Goal: Information Seeking & Learning: Check status

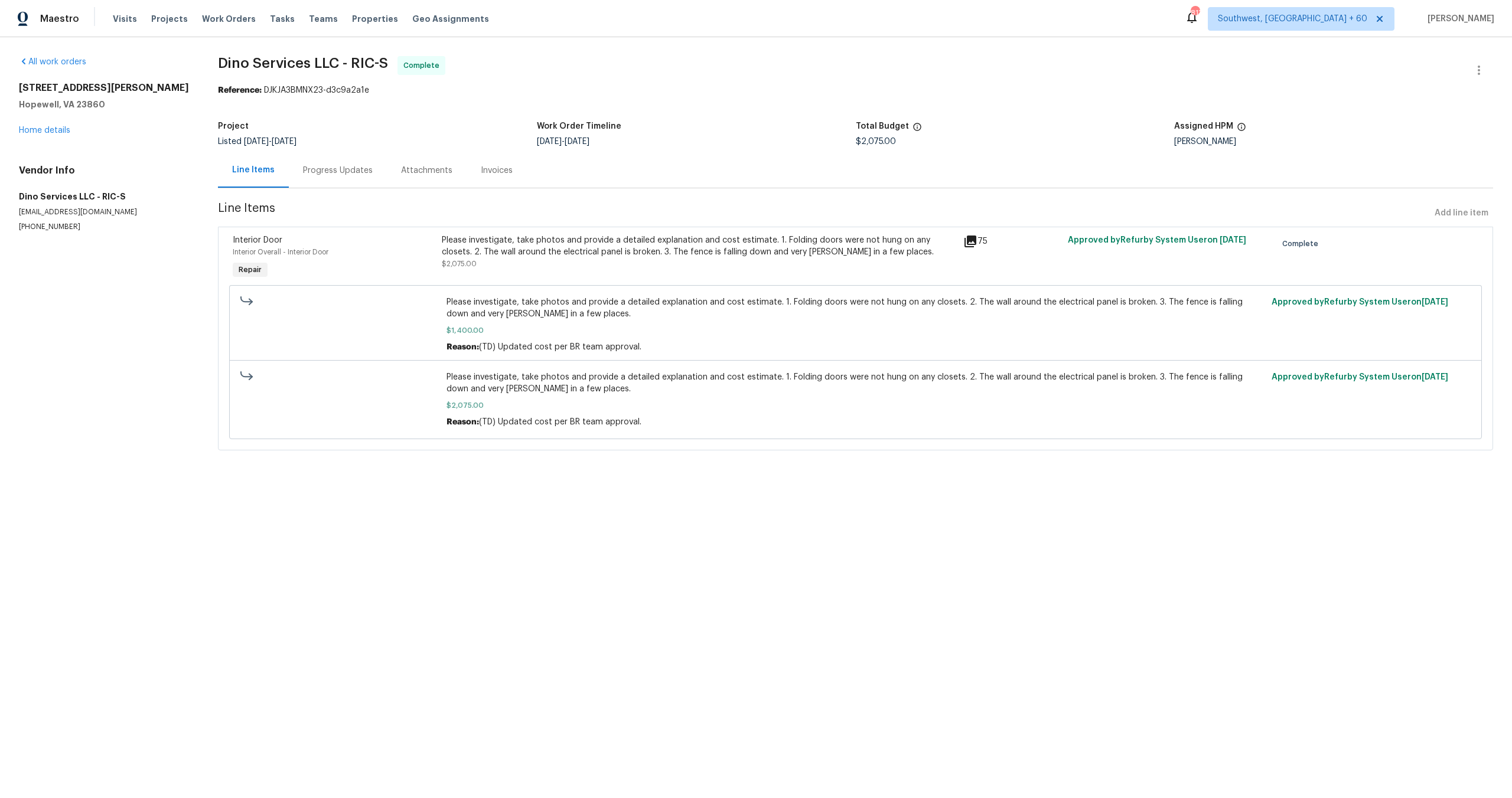
click at [730, 265] on div "Please investigate, take photos and provide a detailed explanation and cost est…" at bounding box center [699, 252] width 515 height 35
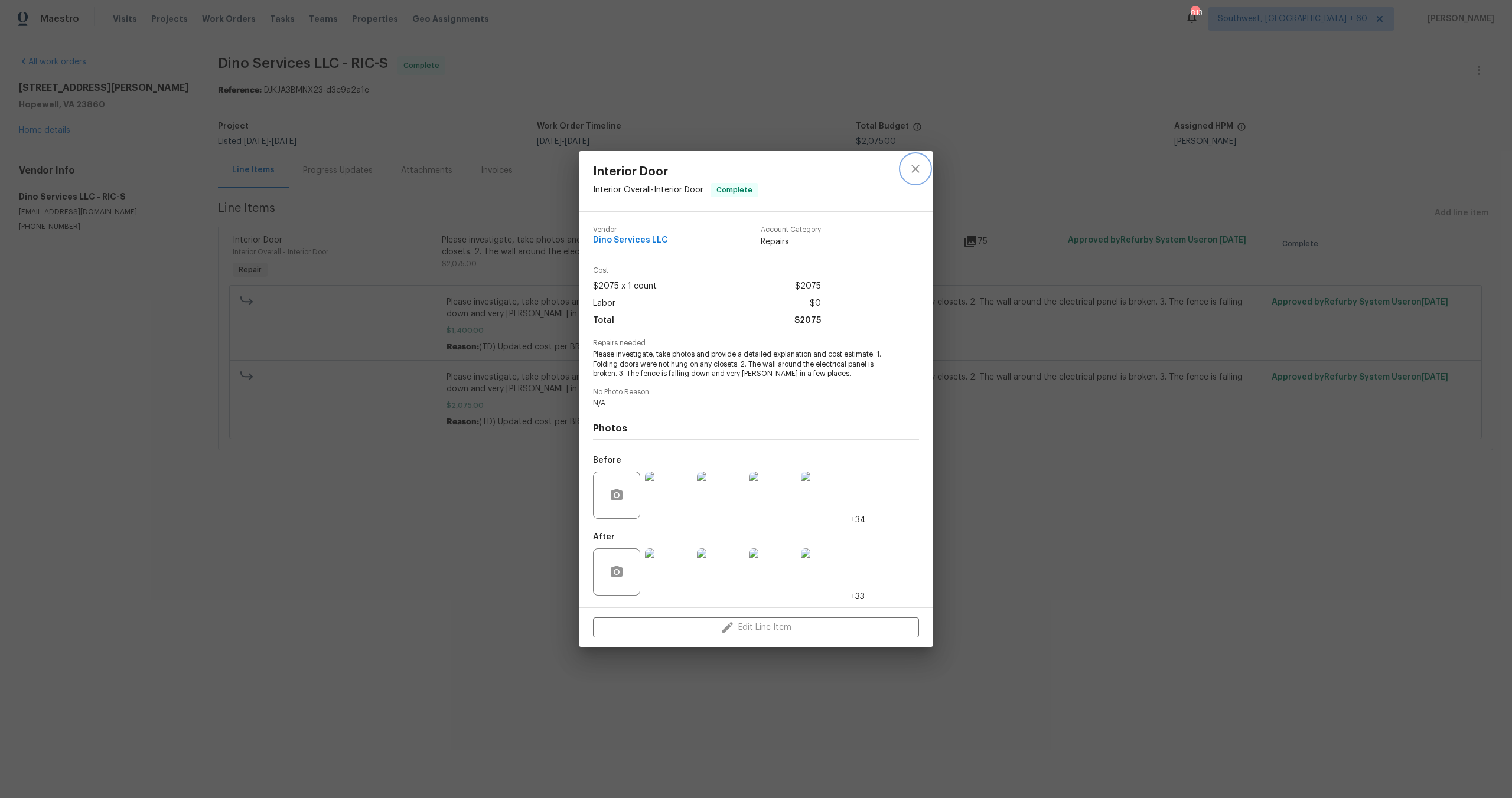
click at [921, 173] on icon "close" at bounding box center [915, 169] width 14 height 14
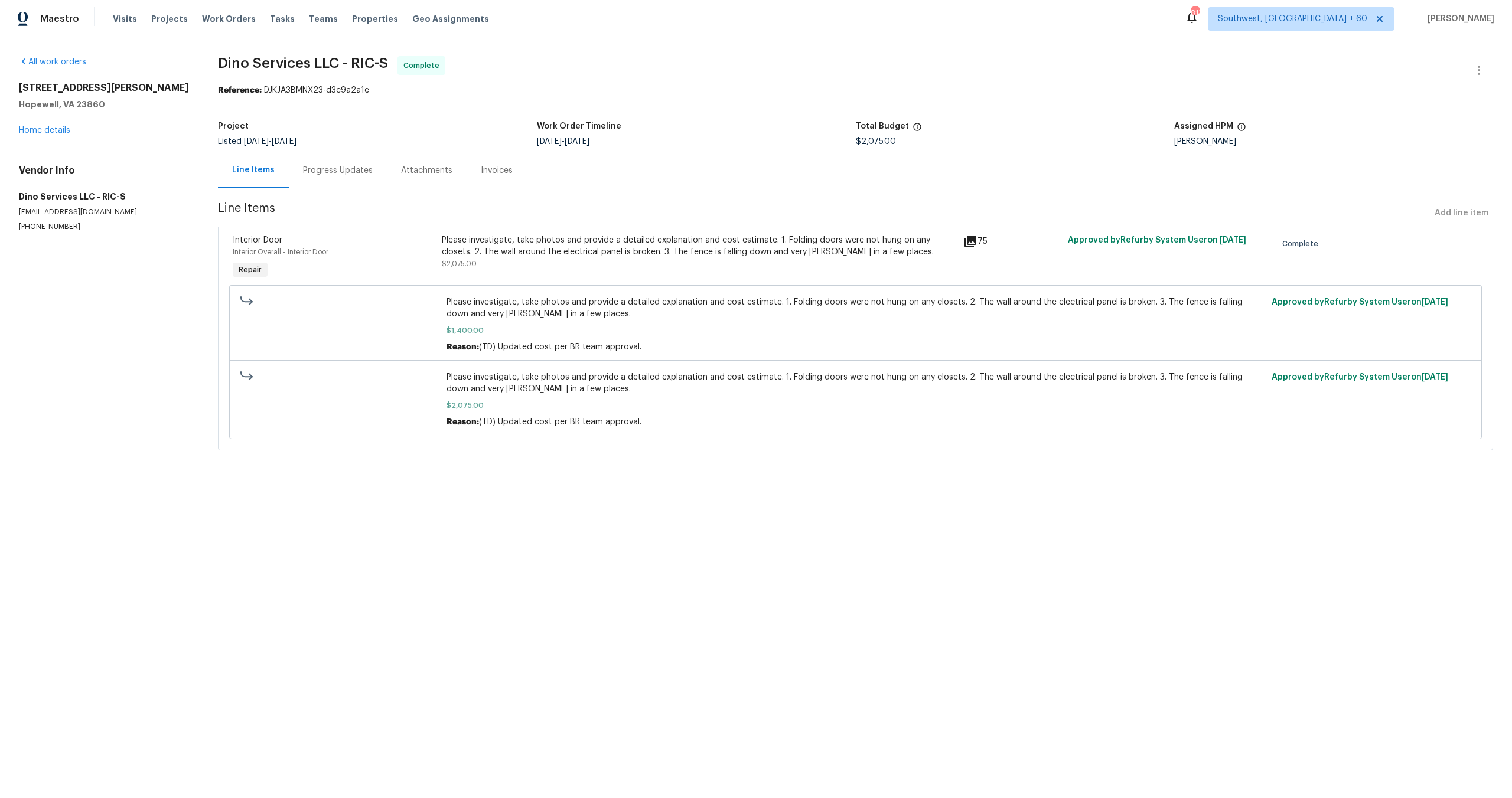
click at [363, 178] on div "Progress Updates" at bounding box center [338, 170] width 98 height 34
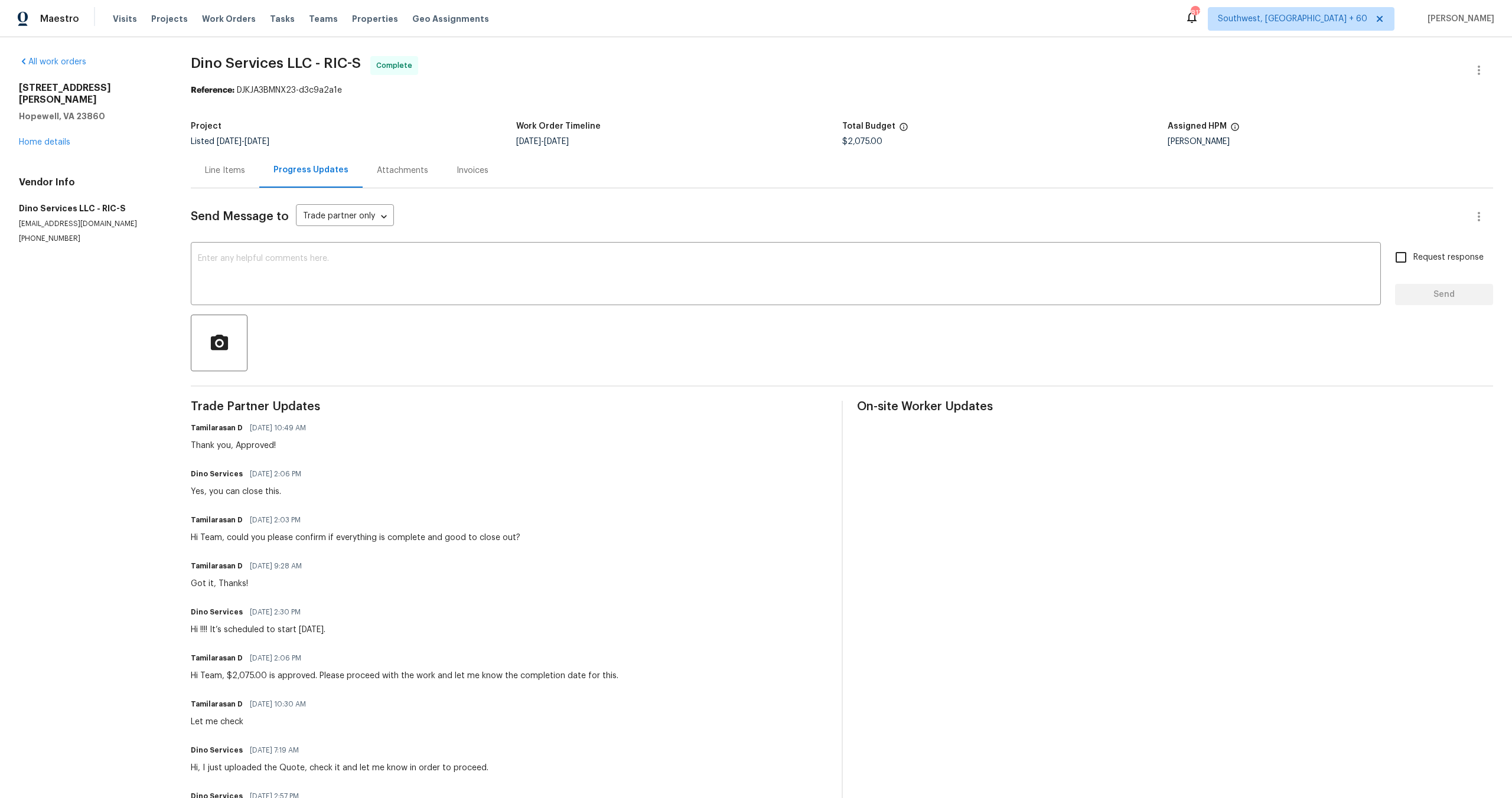
click at [213, 173] on div "Line Items" at bounding box center [225, 170] width 40 height 12
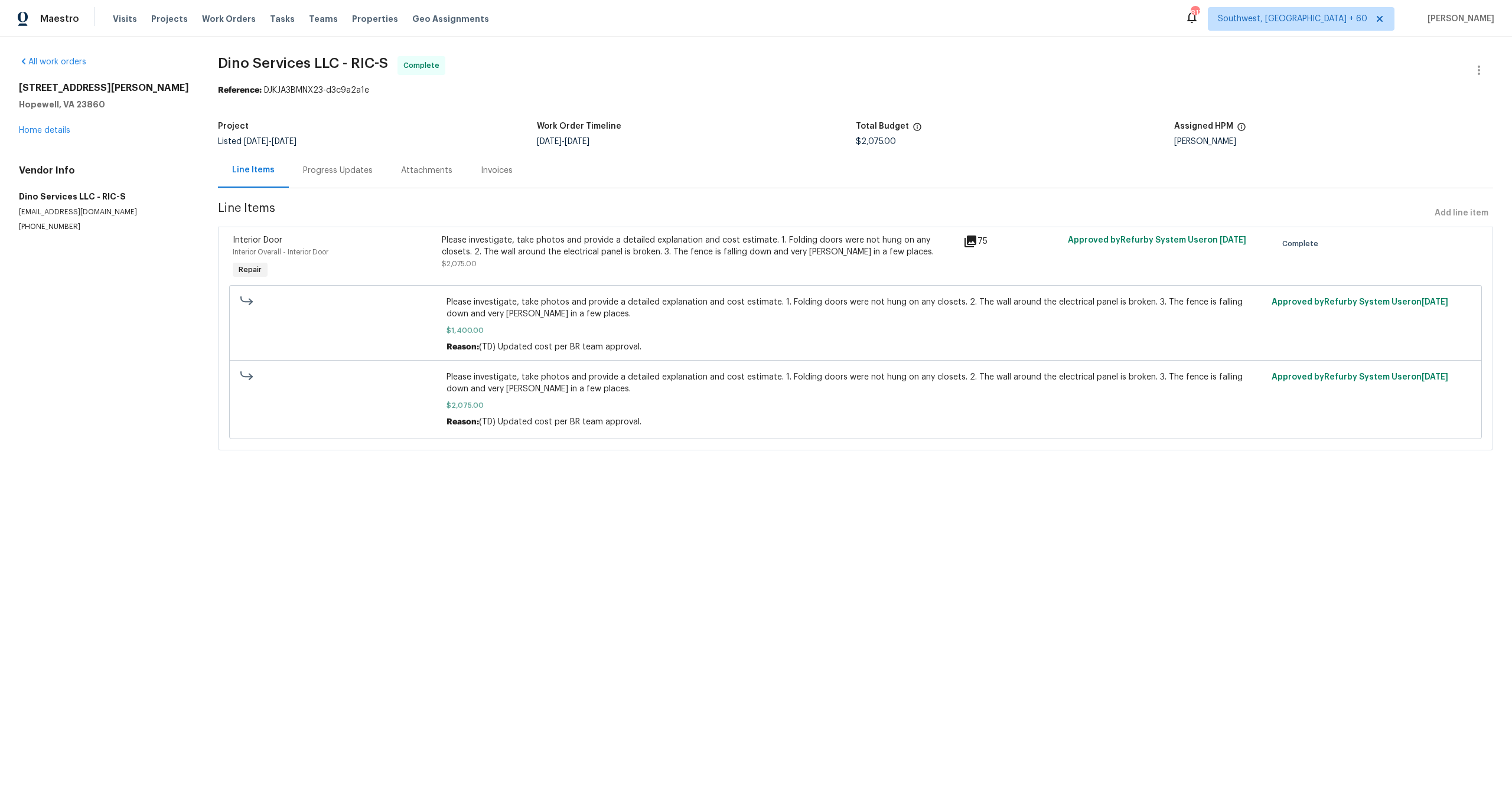
click at [728, 257] on div "Please investigate, take photos and provide a detailed explanation and cost est…" at bounding box center [699, 245] width 515 height 23
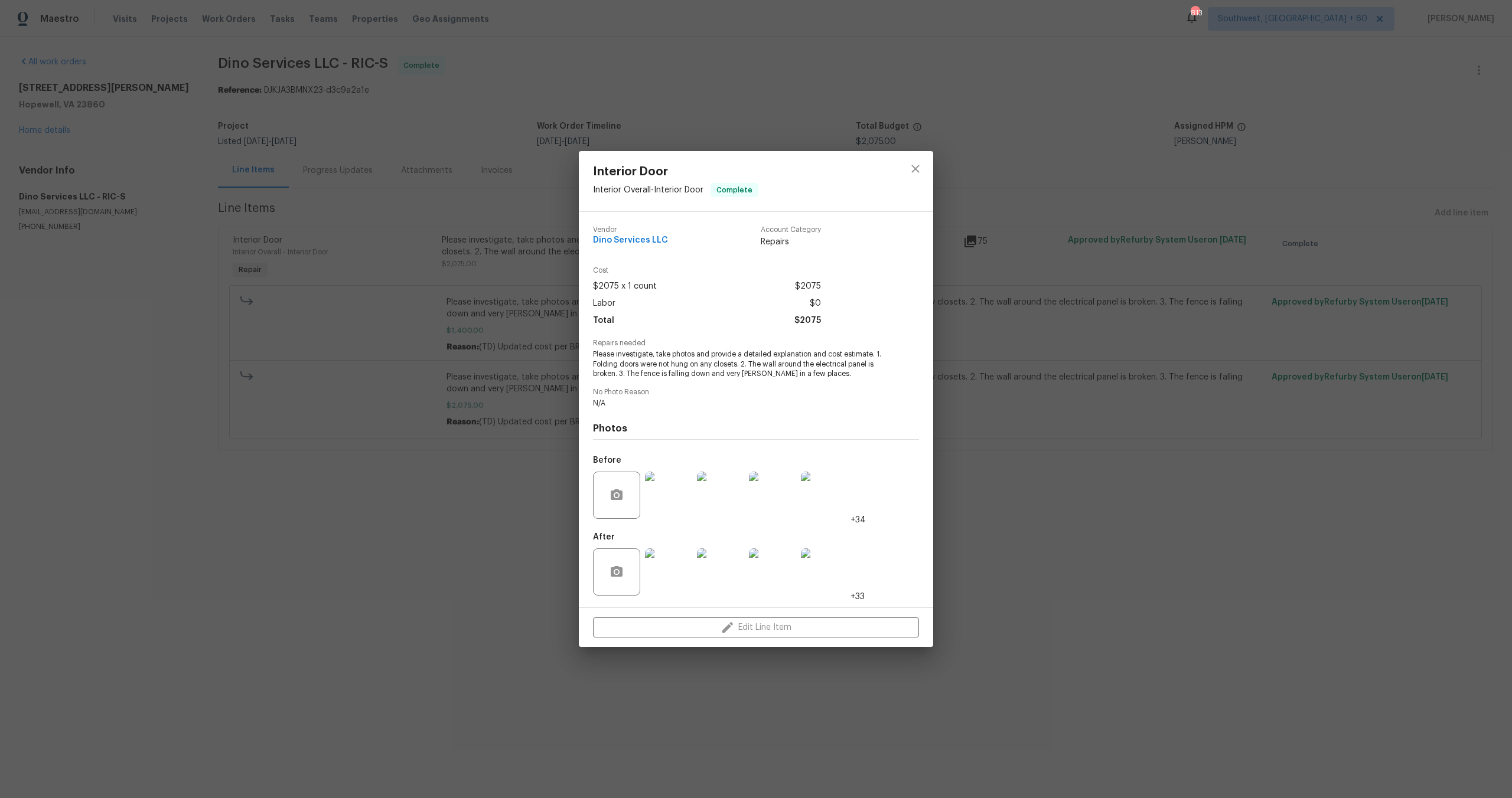
click at [991, 417] on div "Interior Door Interior Overall - Interior Door Complete Vendor Dino Services LL…" at bounding box center [756, 399] width 1512 height 798
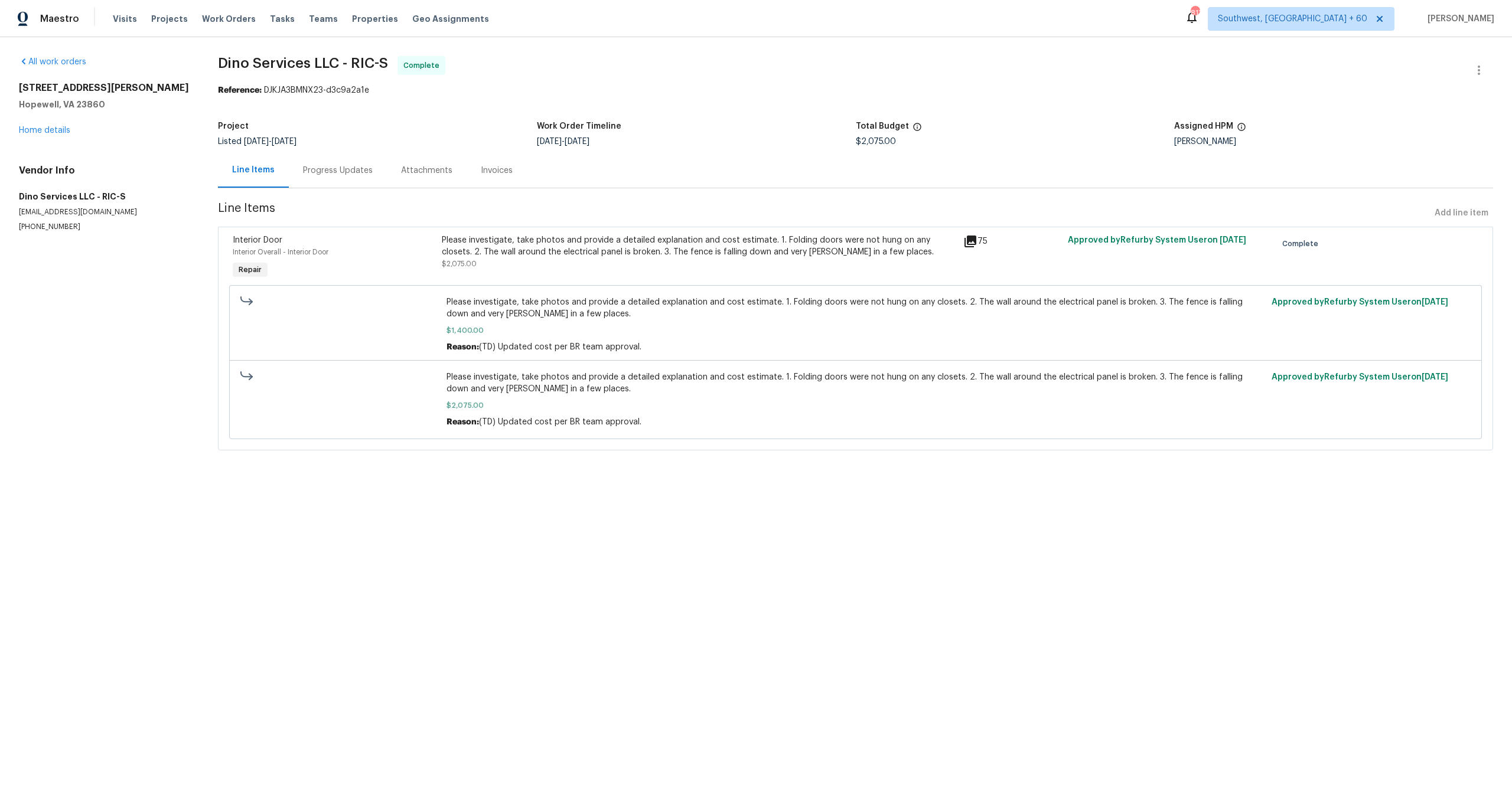
click at [976, 241] on icon at bounding box center [970, 241] width 12 height 12
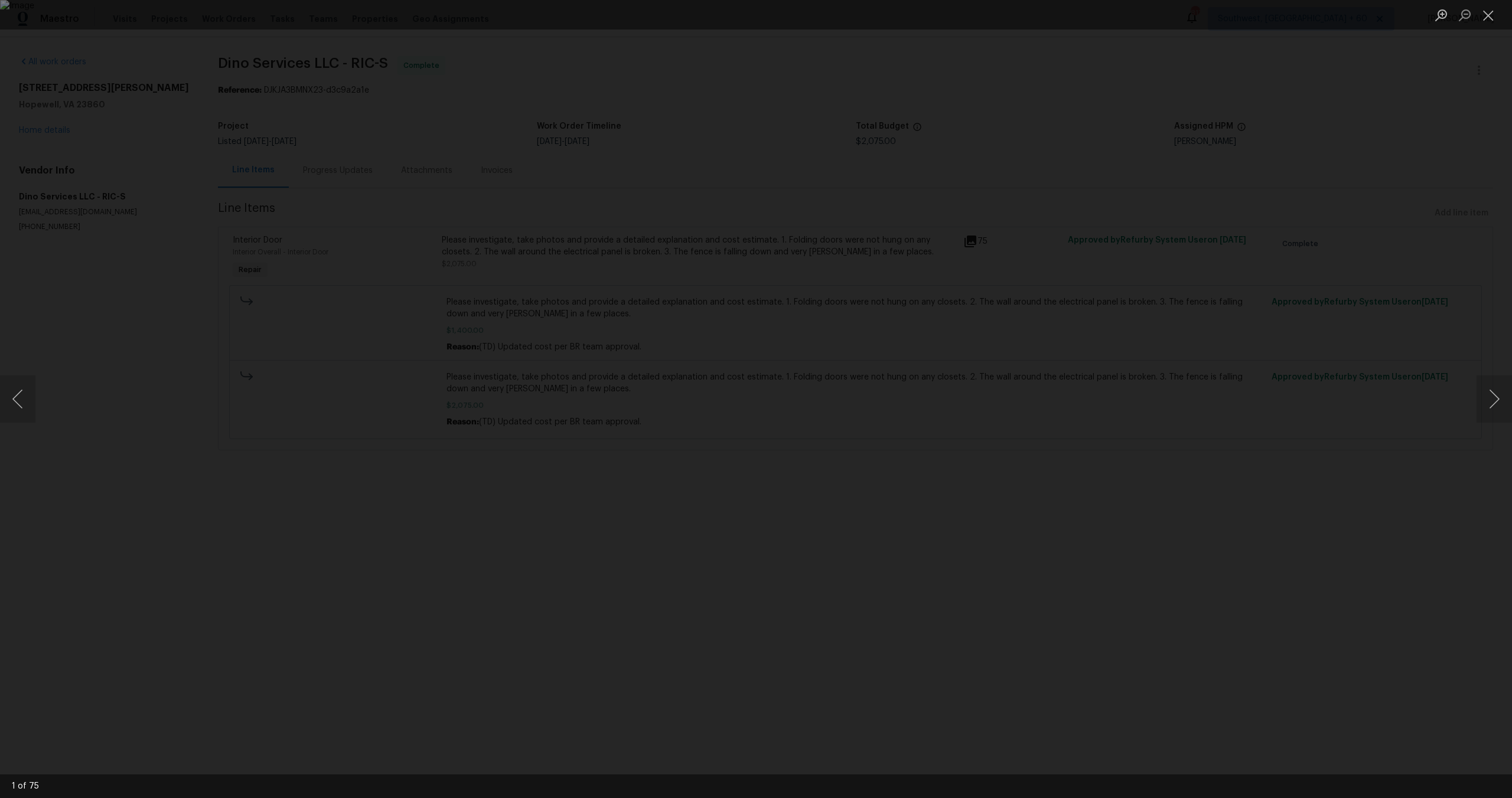
click at [1015, 416] on div "Lightbox" at bounding box center [756, 399] width 1512 height 798
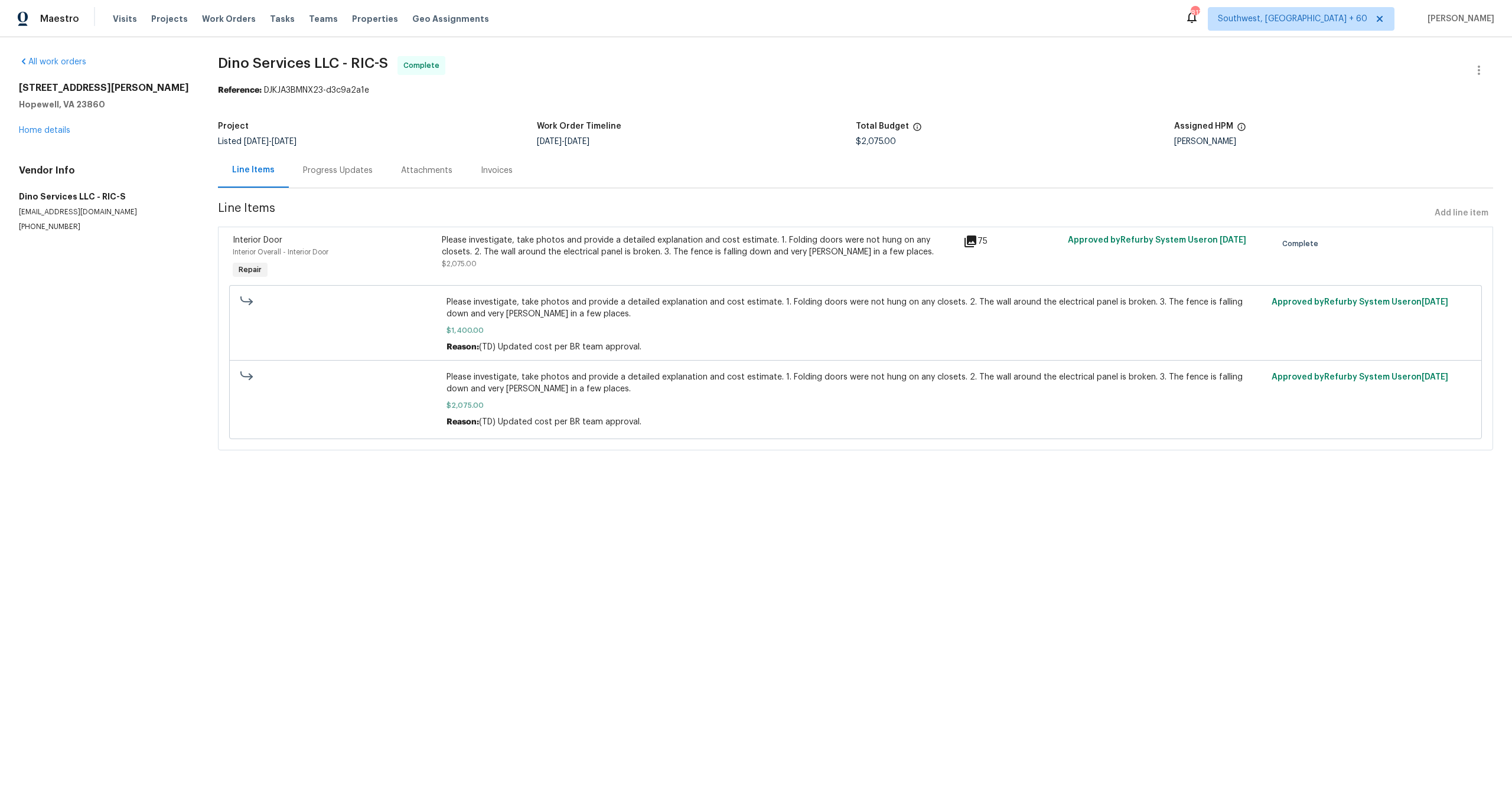
click at [914, 264] on div "Please investigate, take photos and provide a detailed explanation and cost est…" at bounding box center [699, 252] width 515 height 35
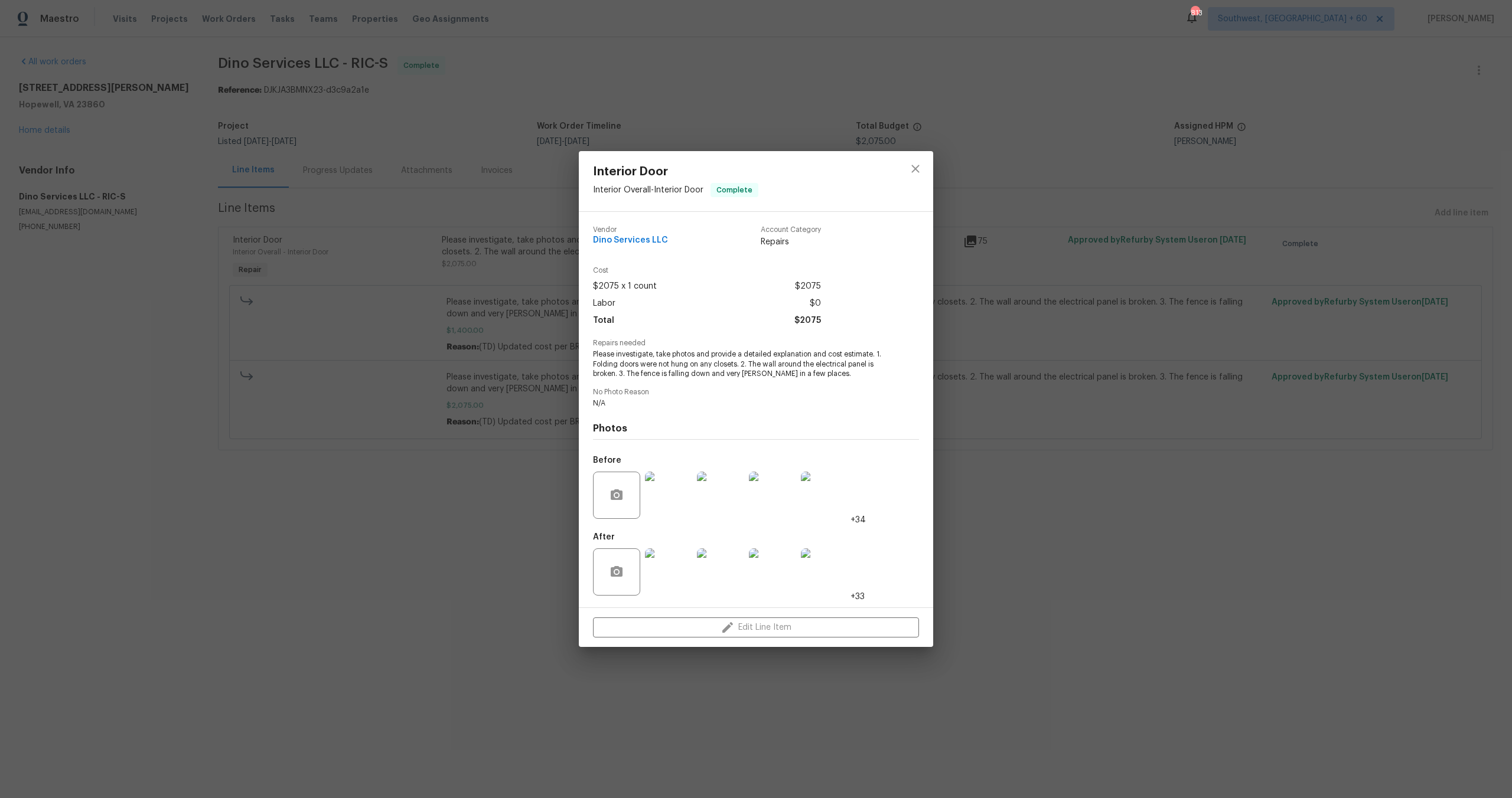
click at [681, 501] on img at bounding box center [668, 495] width 47 height 47
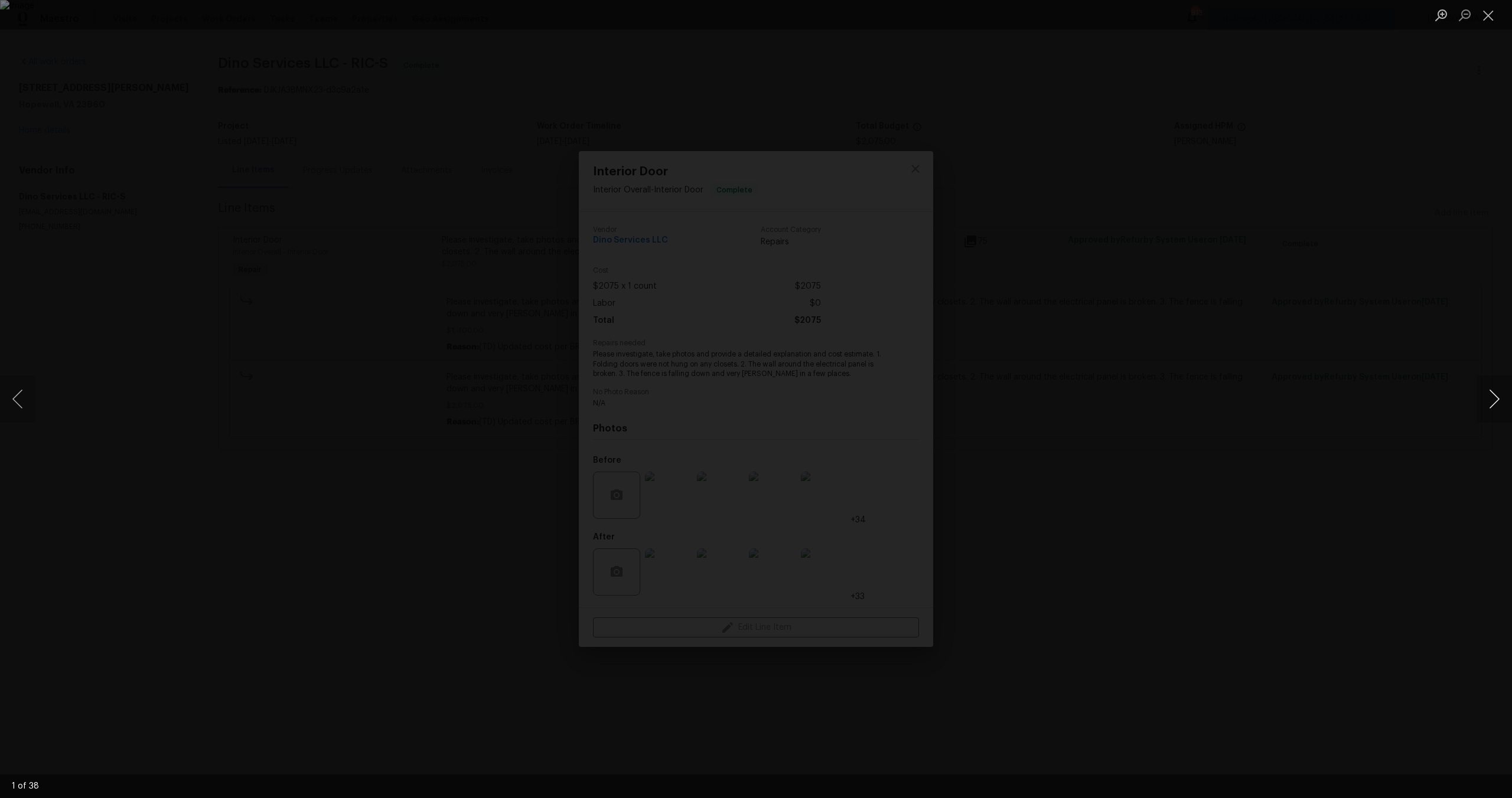
click at [1486, 395] on button "Next image" at bounding box center [1494, 399] width 35 height 47
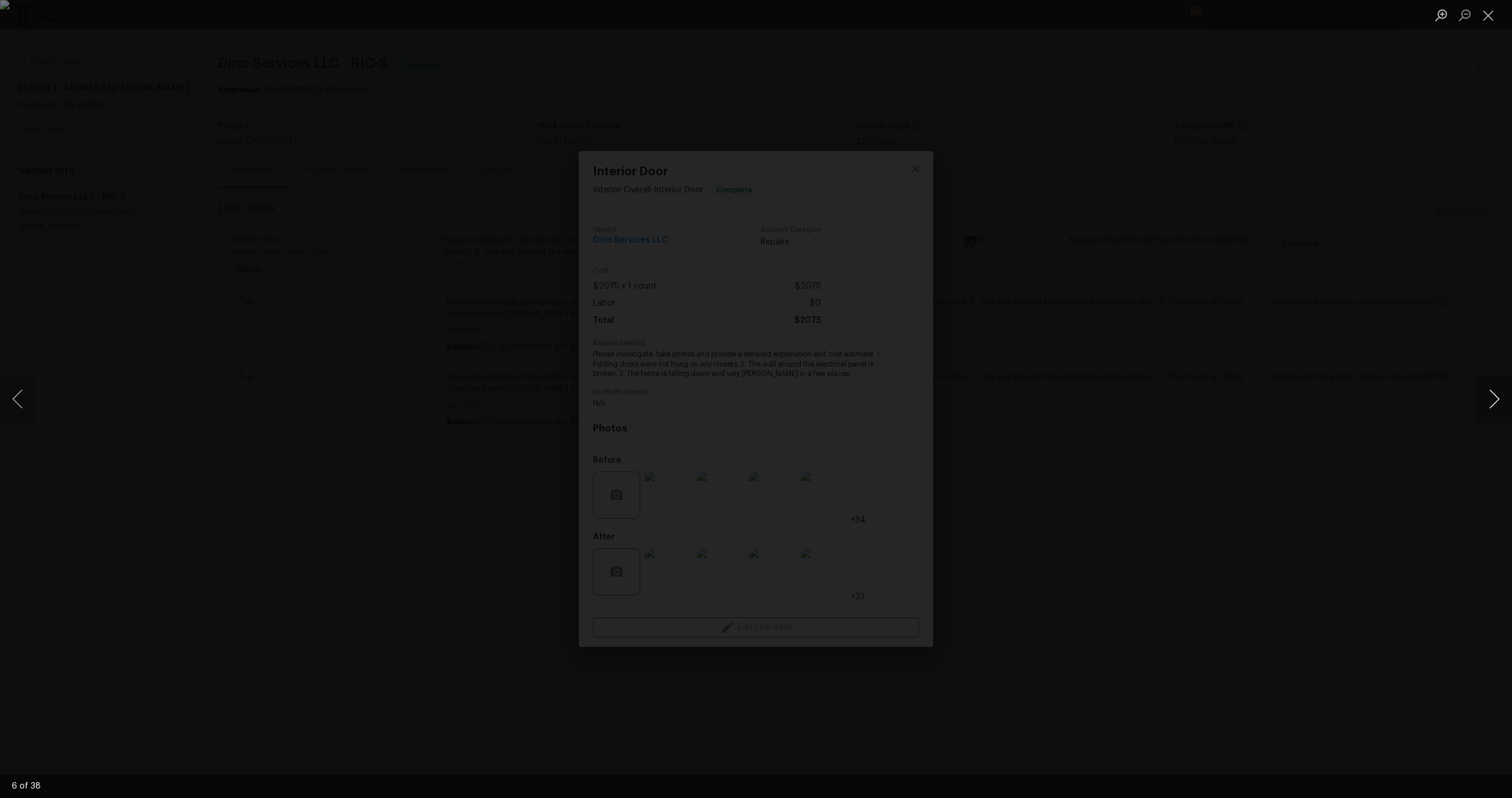
click at [1486, 395] on button "Next image" at bounding box center [1494, 399] width 35 height 47
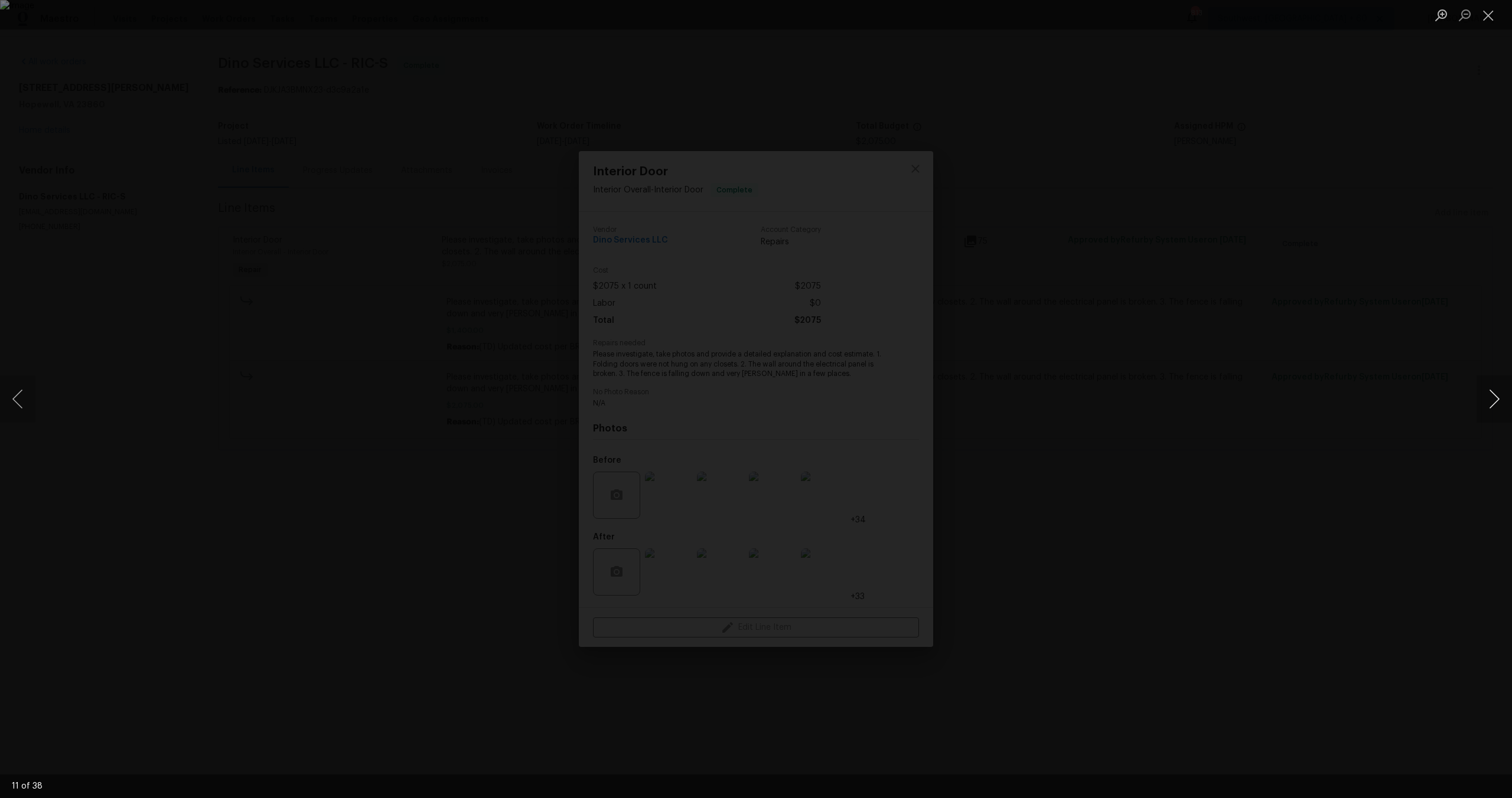
click at [1486, 395] on button "Next image" at bounding box center [1494, 399] width 35 height 47
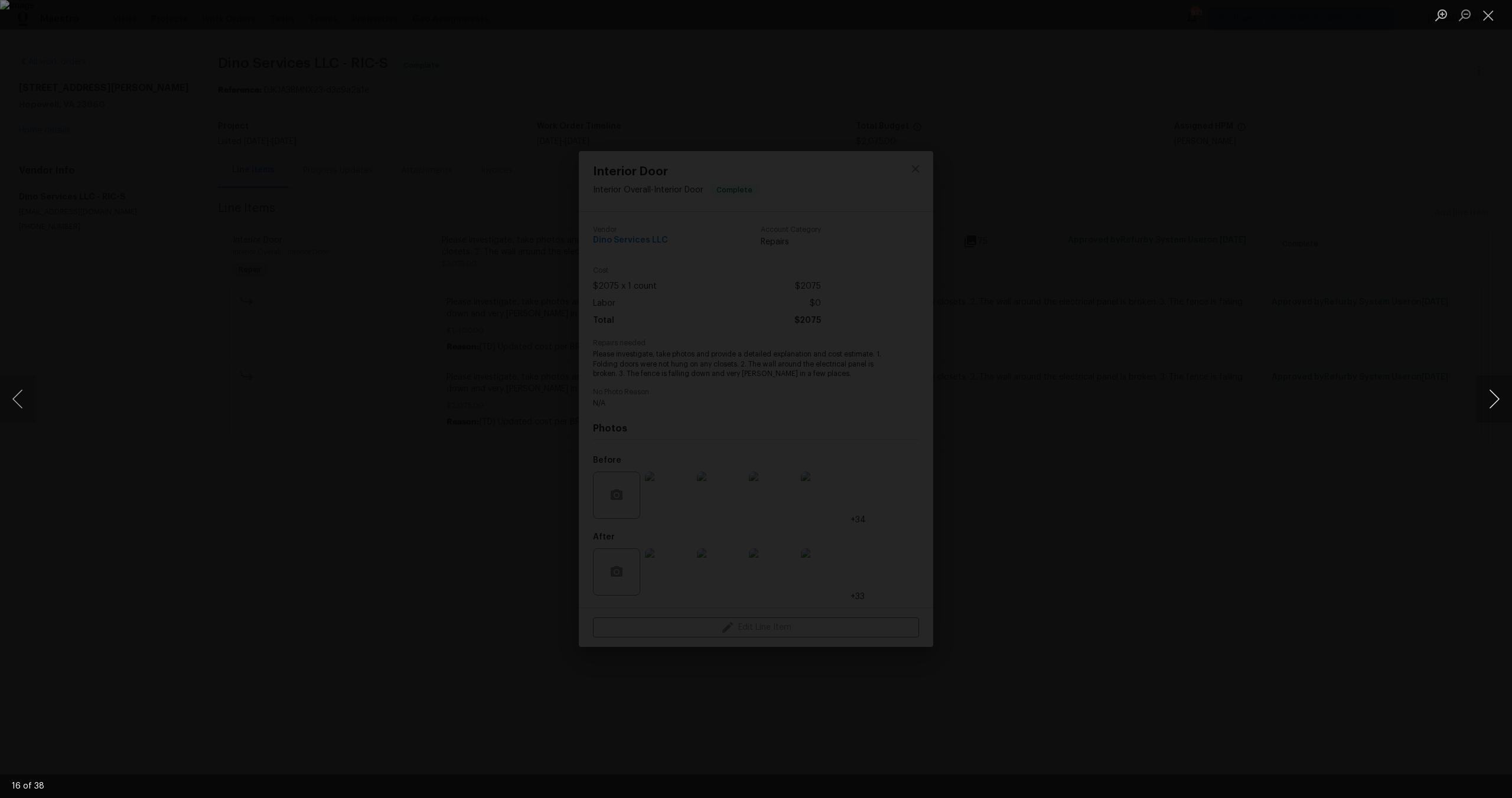
click at [1486, 395] on button "Next image" at bounding box center [1494, 399] width 35 height 47
click at [22, 407] on button "Previous image" at bounding box center [18, 399] width 35 height 47
click at [1500, 404] on button "Next image" at bounding box center [1494, 399] width 35 height 47
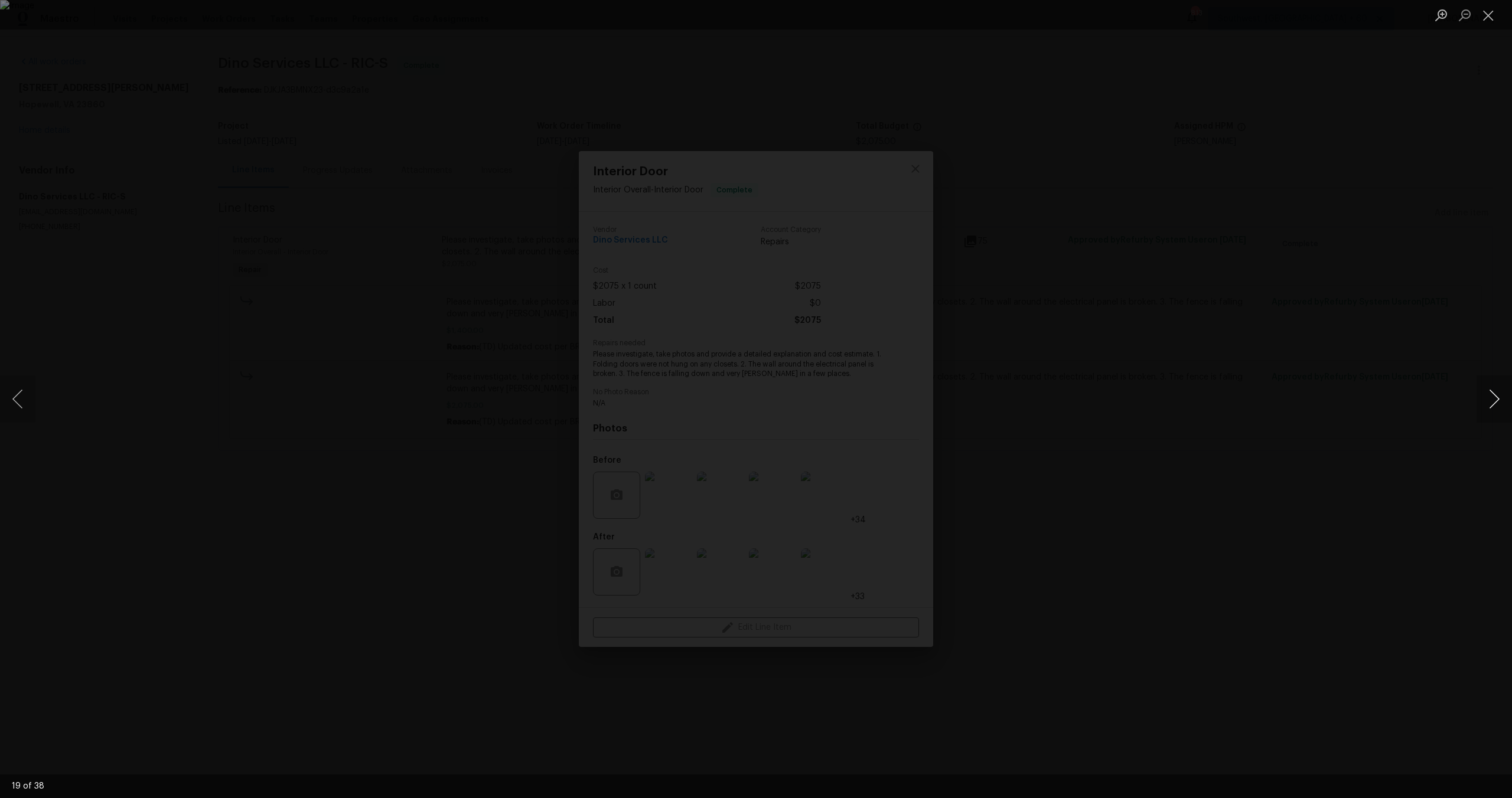
click at [1500, 404] on button "Next image" at bounding box center [1494, 399] width 35 height 47
click at [1499, 404] on button "Next image" at bounding box center [1494, 399] width 35 height 47
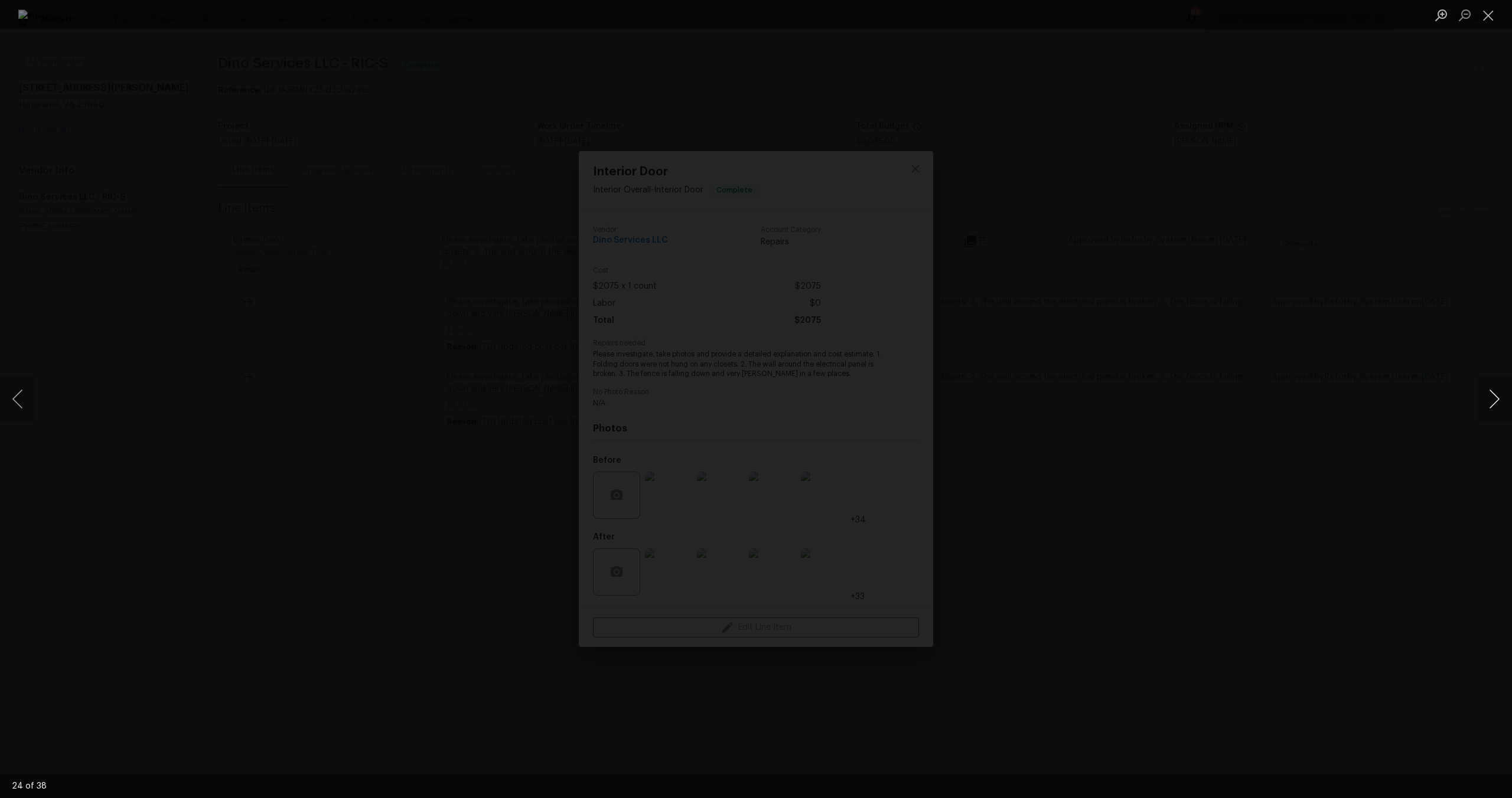
click at [1498, 404] on button "Next image" at bounding box center [1494, 399] width 35 height 47
click at [1252, 425] on div "Lightbox" at bounding box center [756, 399] width 1512 height 798
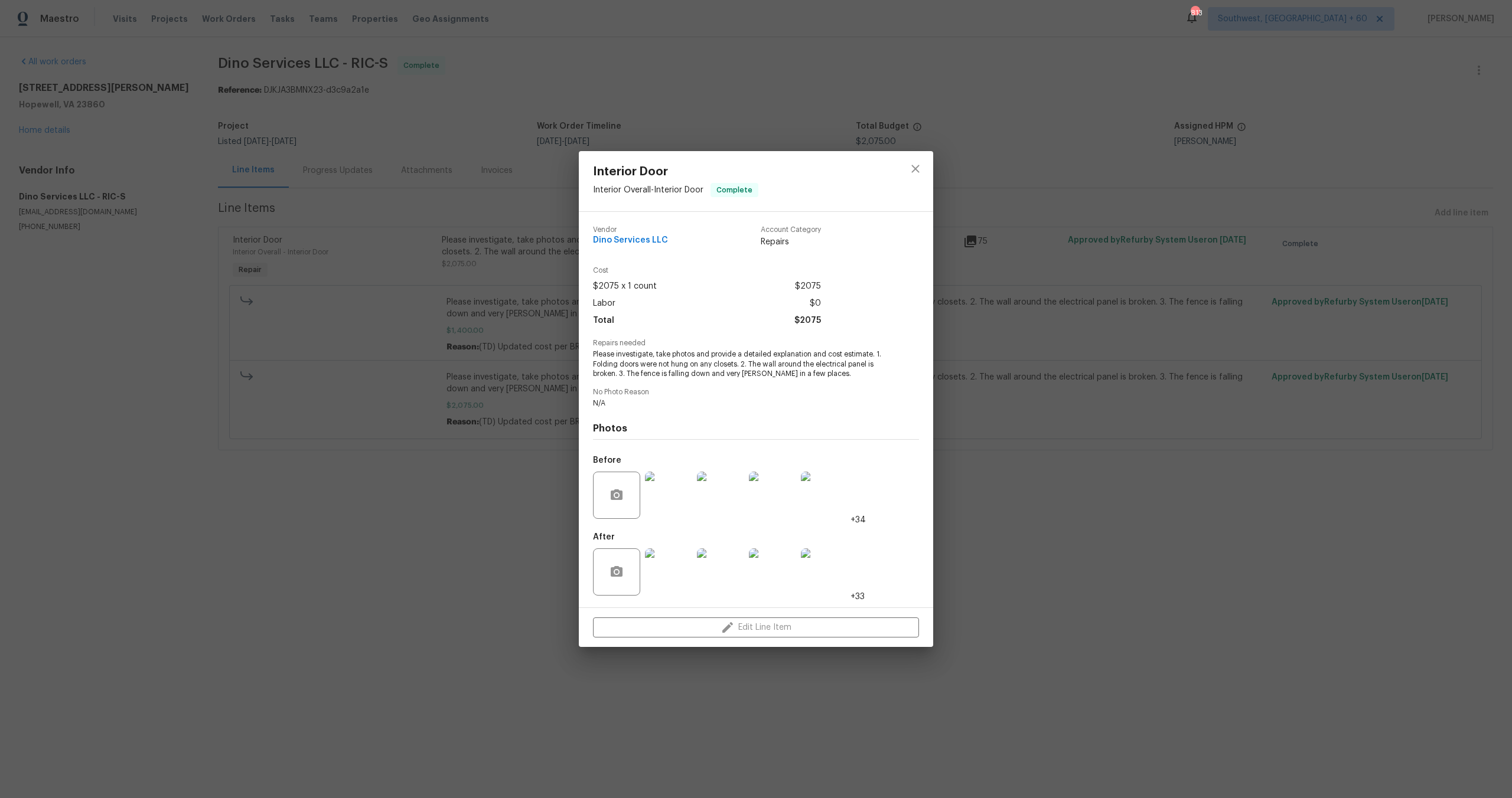
click at [519, 281] on div "Interior Door Interior Overall - Interior Door Complete Vendor Dino Services LL…" at bounding box center [756, 399] width 1512 height 798
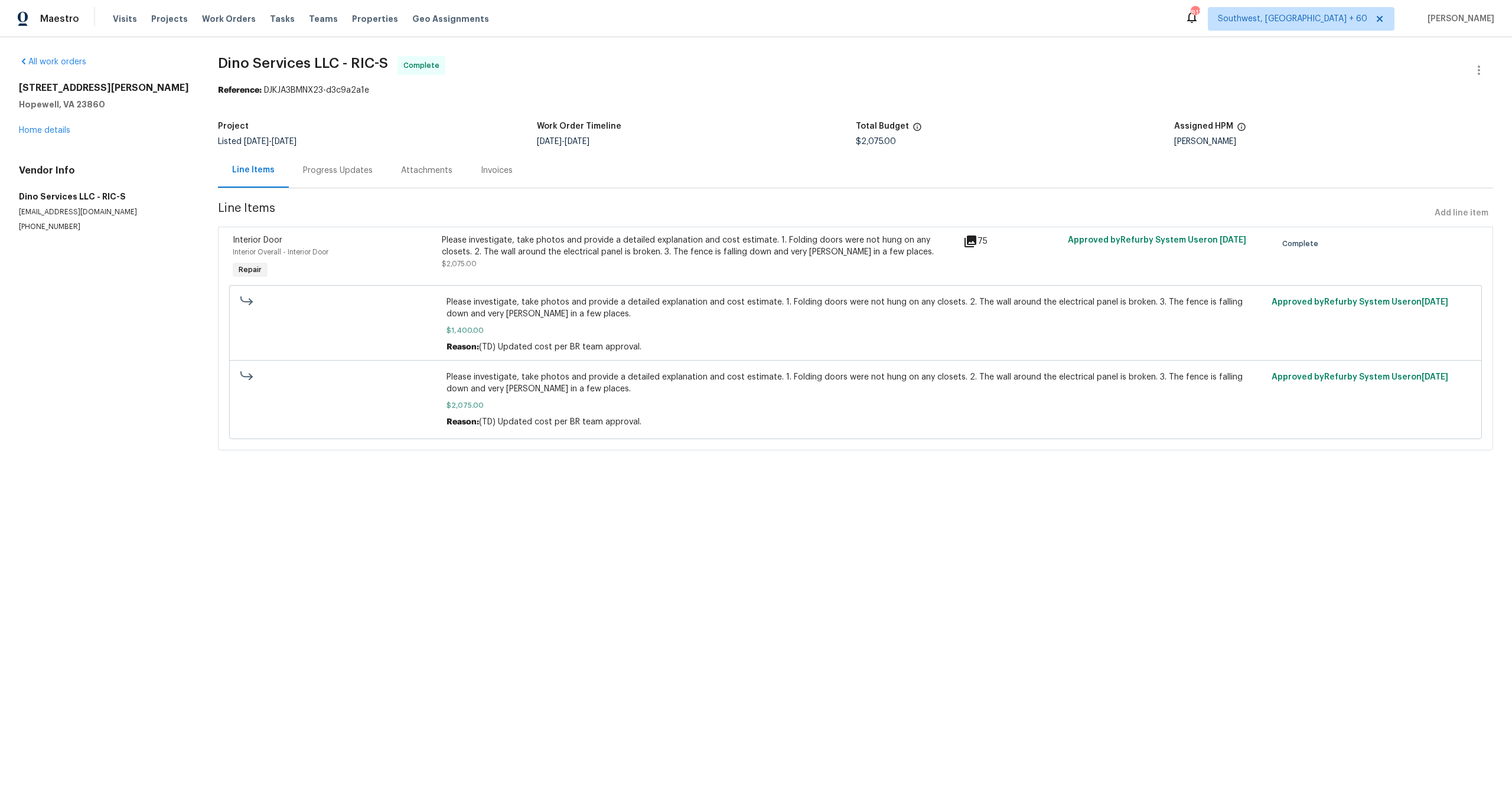
click at [969, 245] on icon at bounding box center [971, 241] width 14 height 14
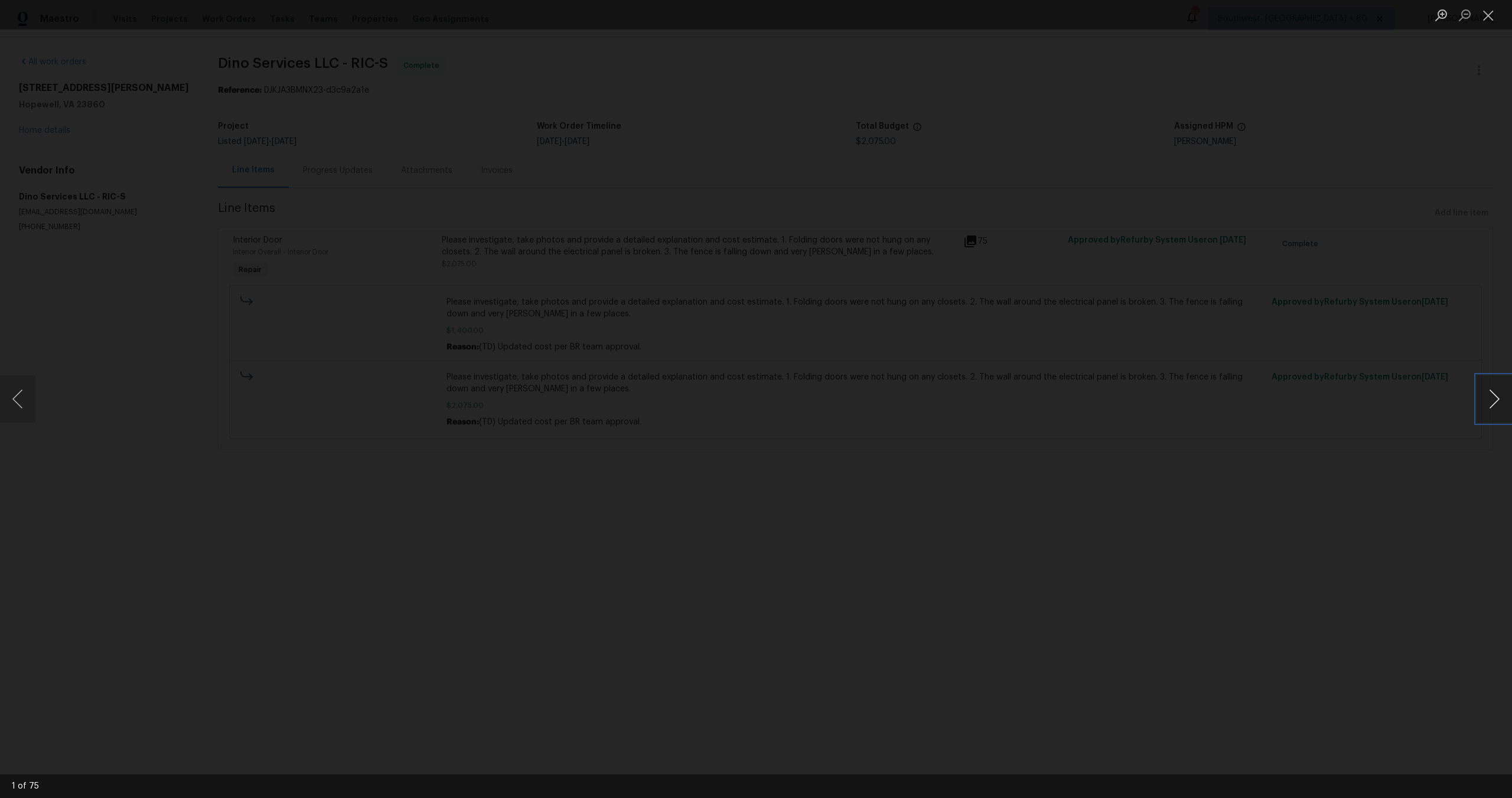
click at [1501, 406] on button "Next image" at bounding box center [1494, 399] width 35 height 47
click at [1481, 403] on button "Next image" at bounding box center [1494, 399] width 35 height 47
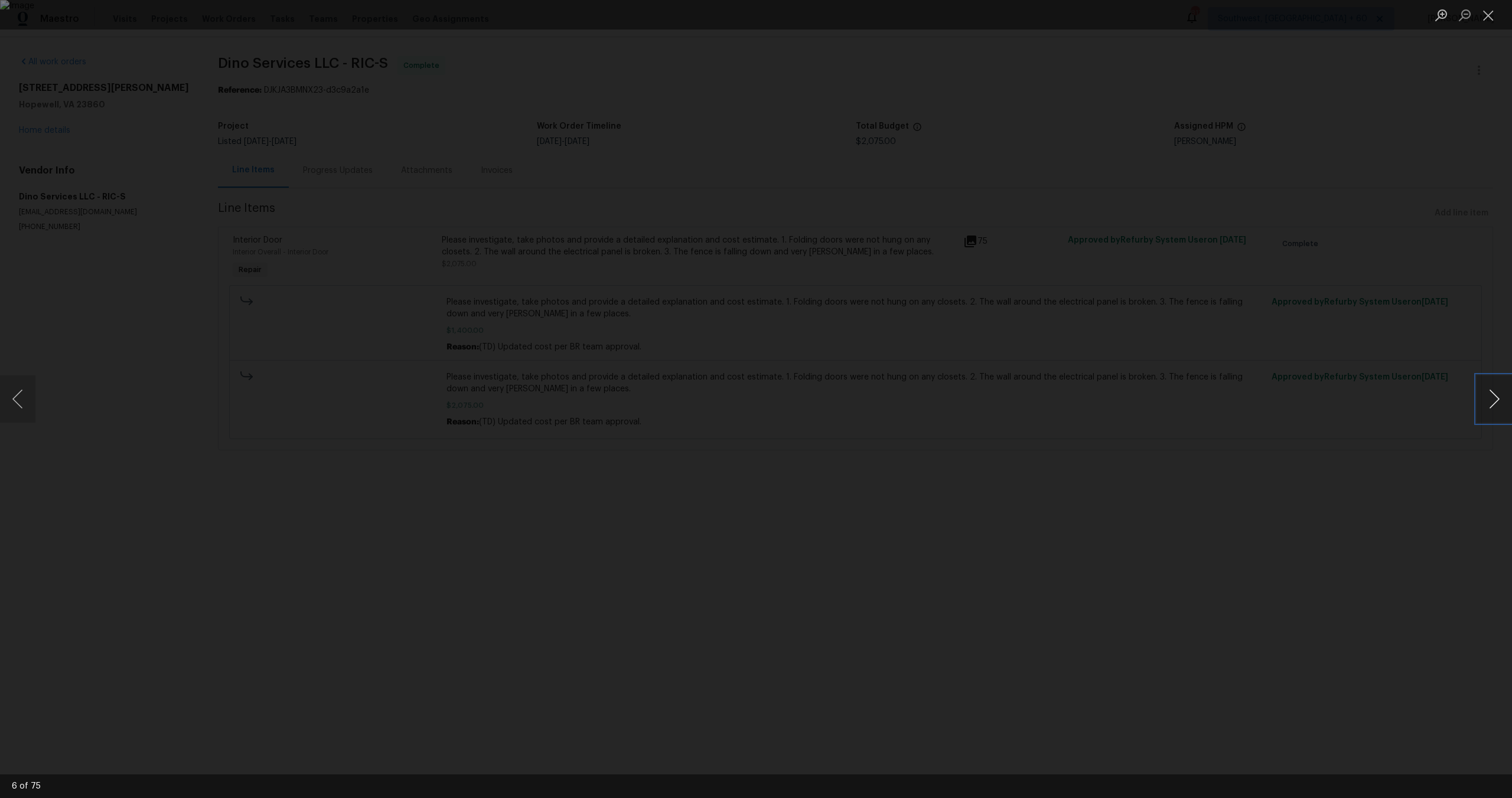
click at [1481, 404] on button "Next image" at bounding box center [1494, 399] width 35 height 47
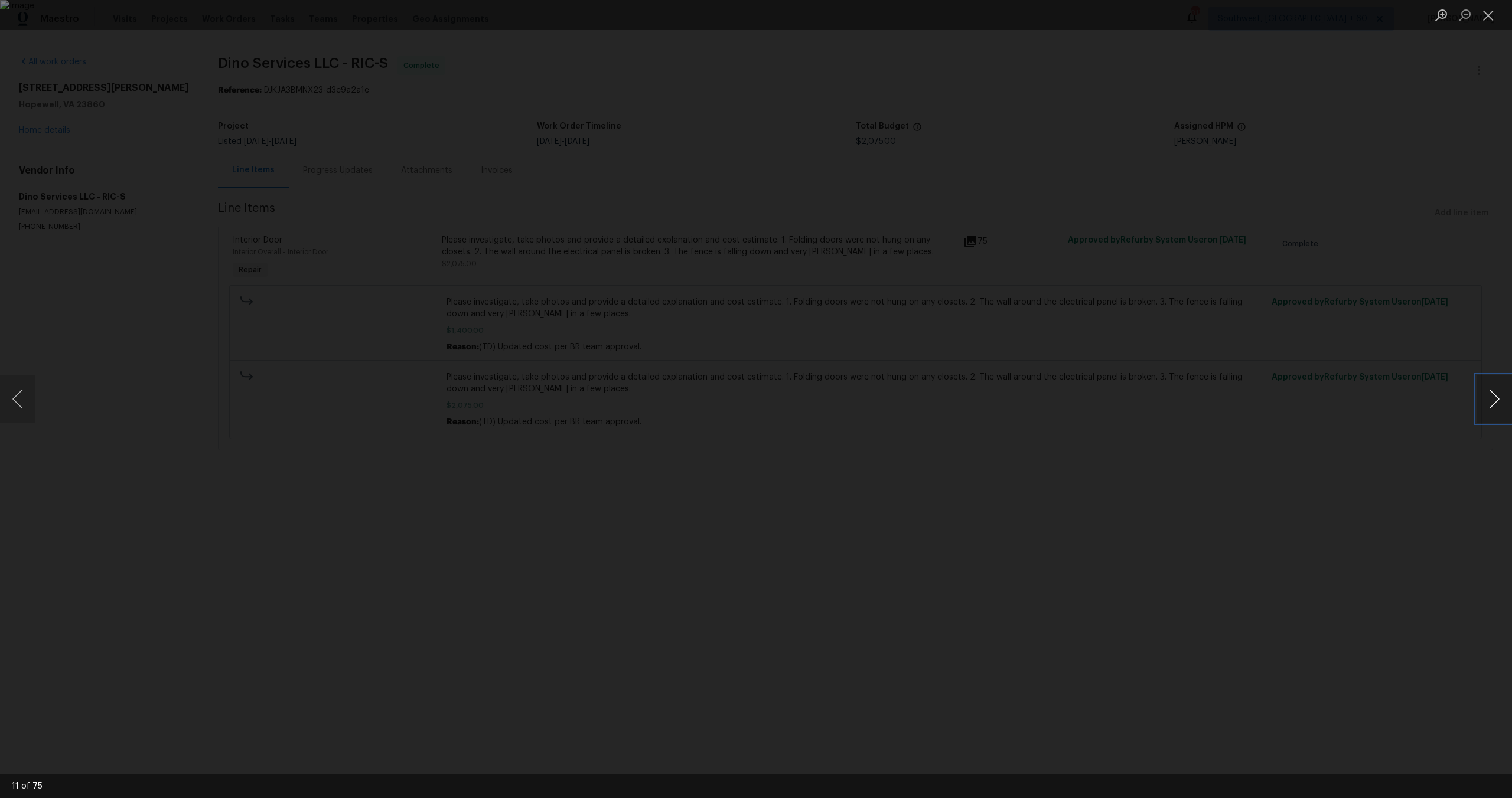
click at [1481, 404] on button "Next image" at bounding box center [1494, 399] width 35 height 47
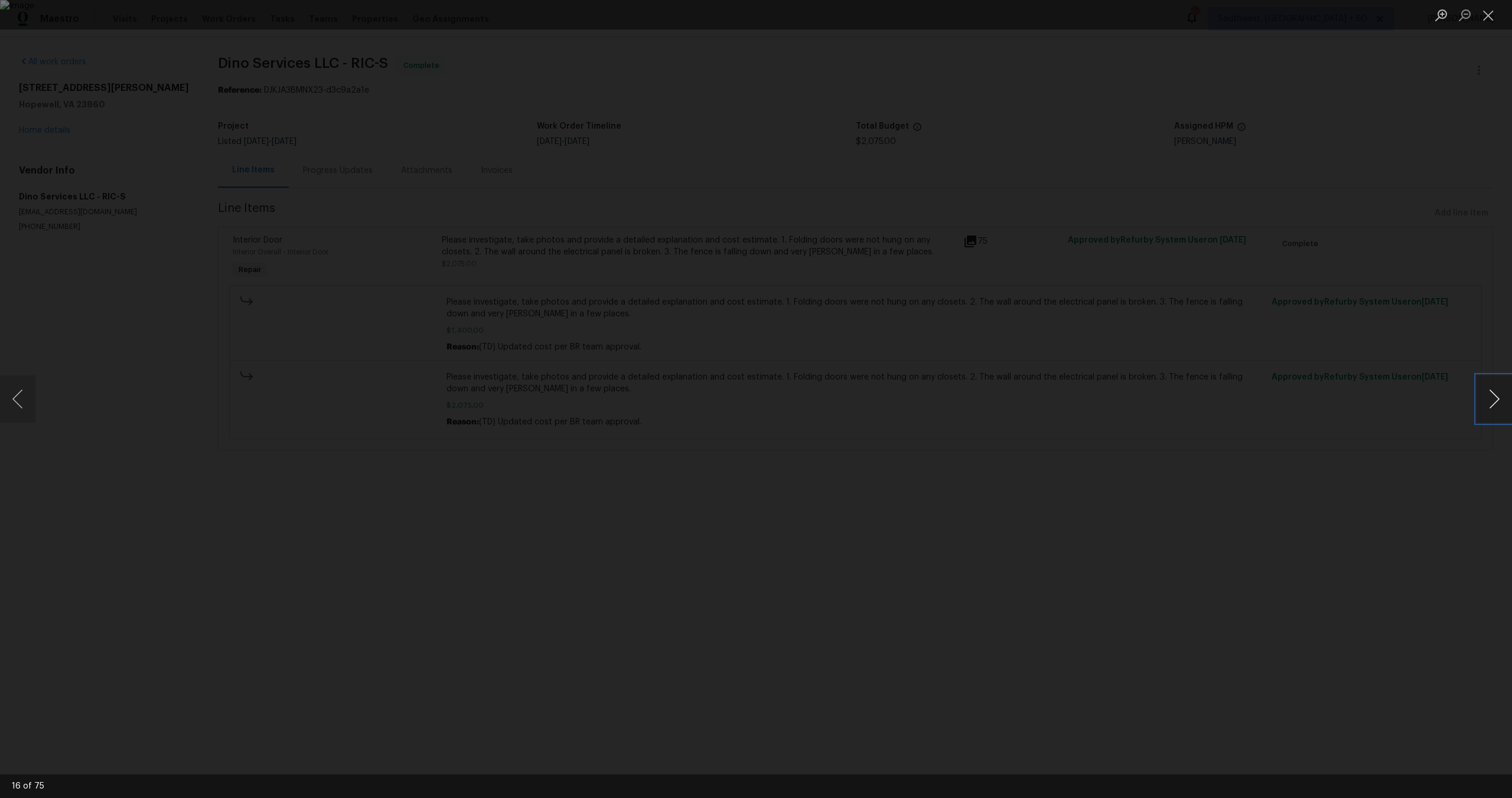
click at [1481, 405] on button "Next image" at bounding box center [1494, 399] width 35 height 47
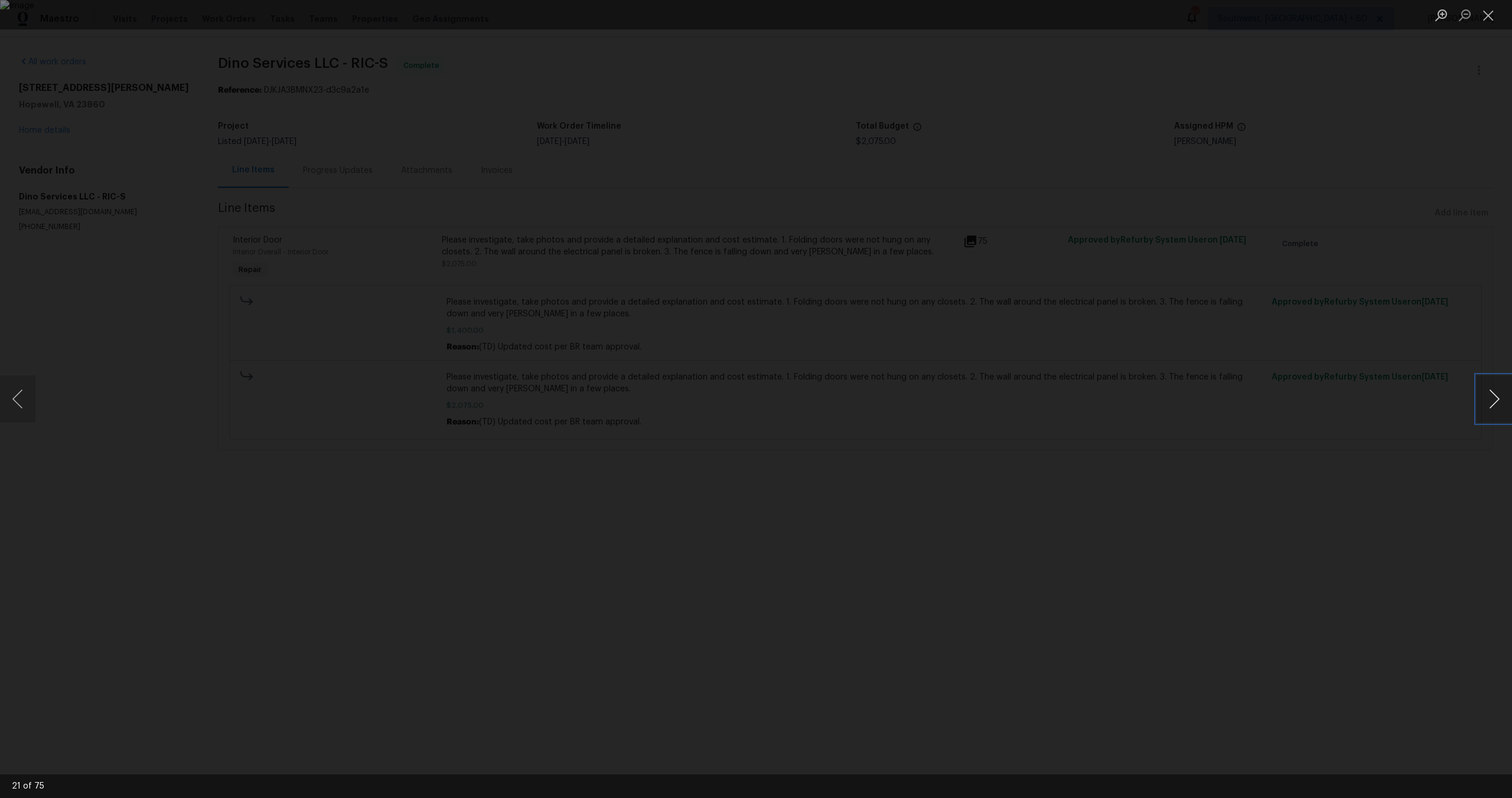
click at [1481, 405] on button "Next image" at bounding box center [1494, 399] width 35 height 47
click at [1480, 405] on button "Next image" at bounding box center [1494, 399] width 35 height 47
click at [1480, 406] on button "Next image" at bounding box center [1494, 399] width 35 height 47
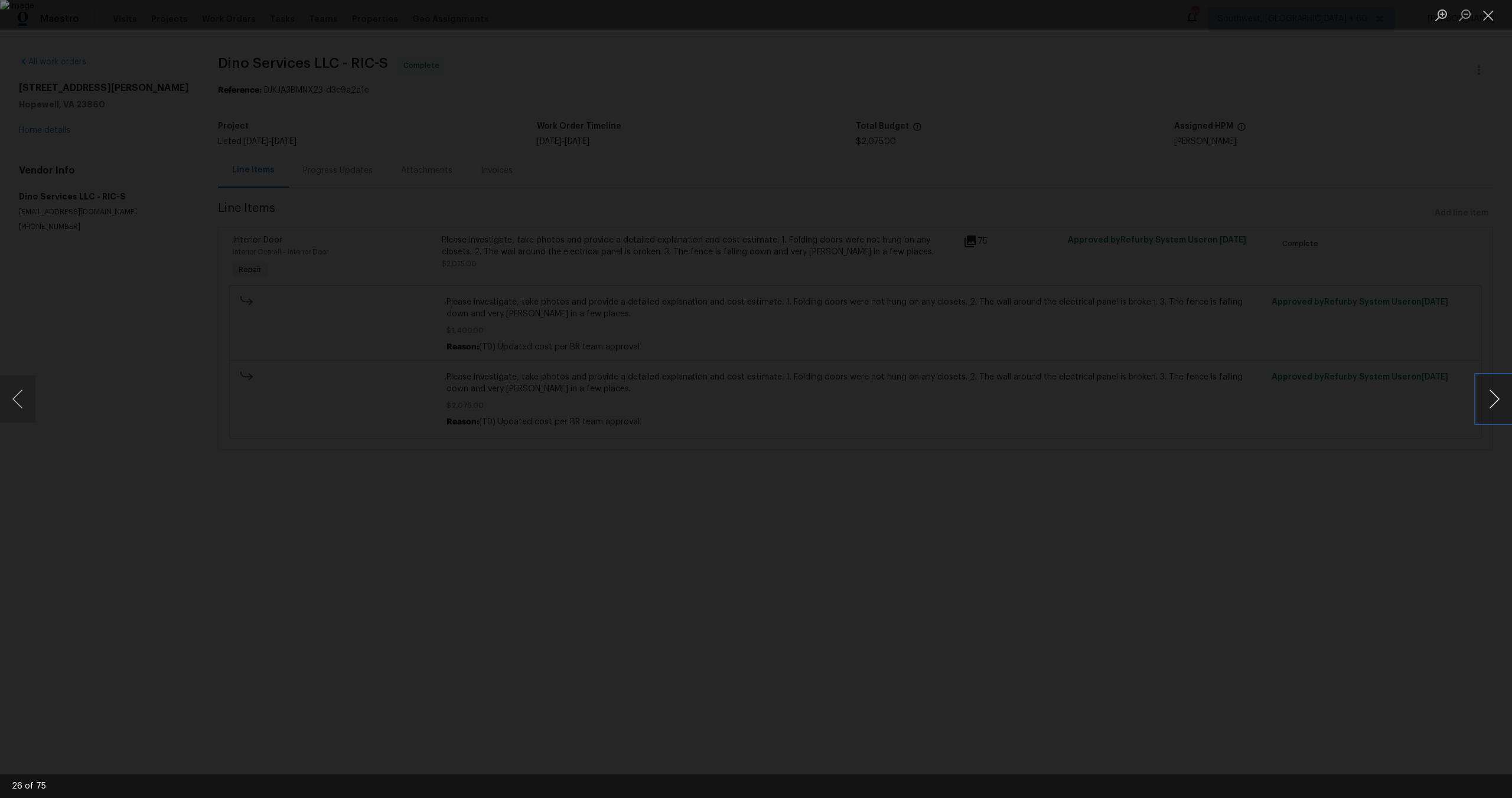
click at [1480, 406] on button "Next image" at bounding box center [1494, 399] width 35 height 47
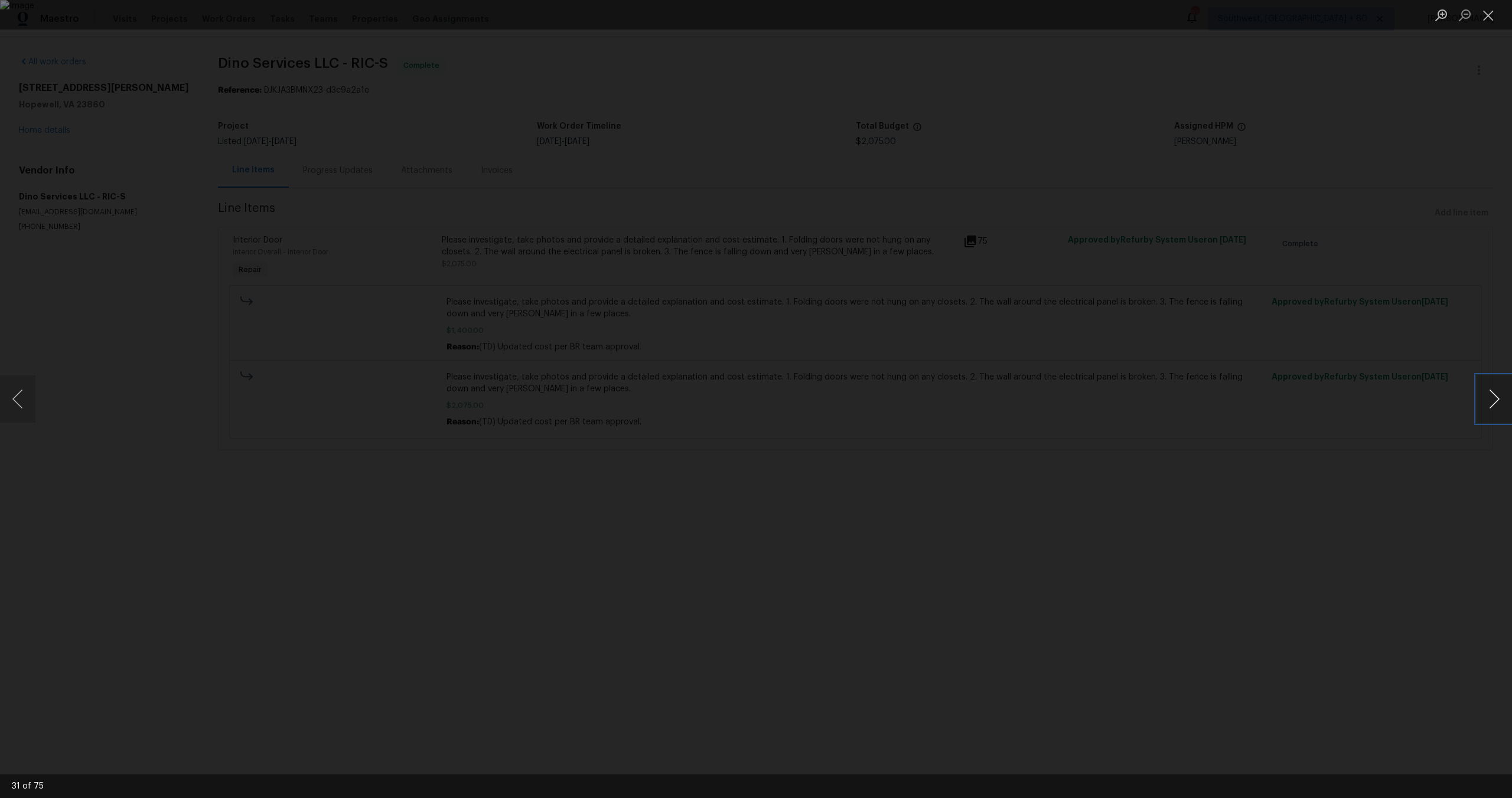
click at [1480, 406] on button "Next image" at bounding box center [1494, 399] width 35 height 47
click at [1479, 406] on button "Next image" at bounding box center [1494, 399] width 35 height 47
click at [1478, 405] on button "Next image" at bounding box center [1494, 399] width 35 height 47
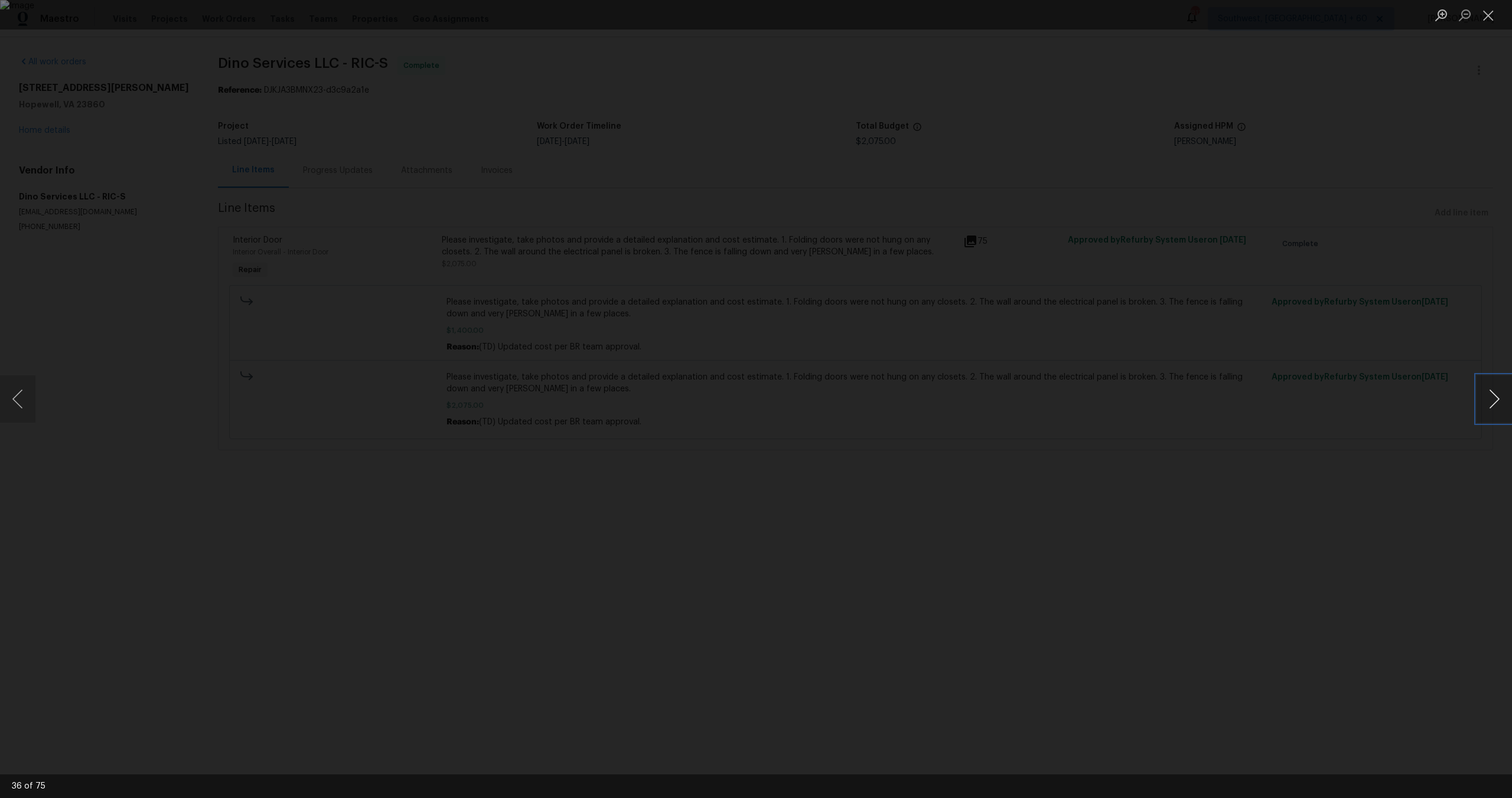
click at [1478, 405] on button "Next image" at bounding box center [1494, 399] width 35 height 47
click at [1478, 405] on button "Next image" at bounding box center [1494, 399] width 35 height 47
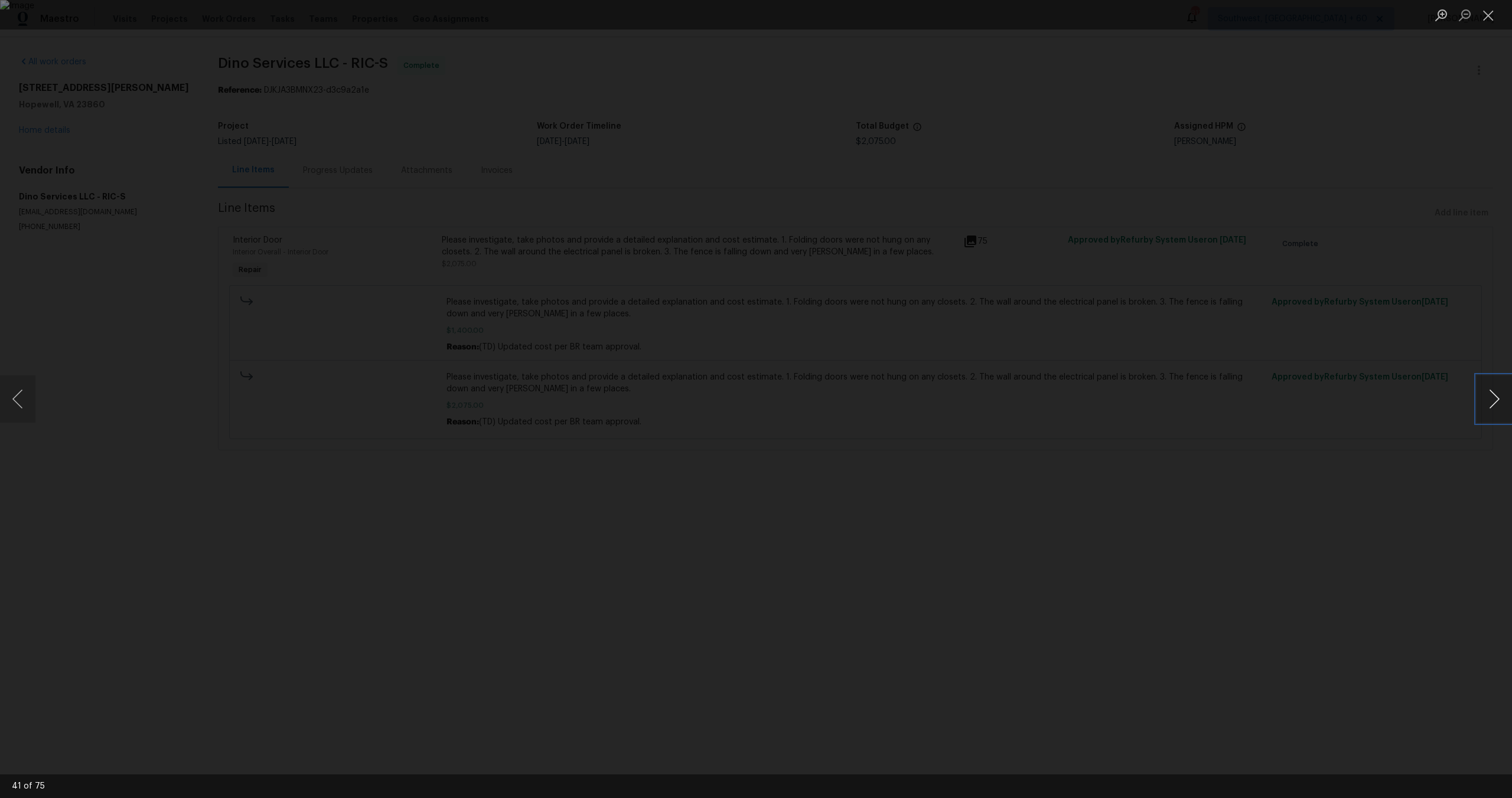
click at [1478, 405] on button "Next image" at bounding box center [1494, 399] width 35 height 47
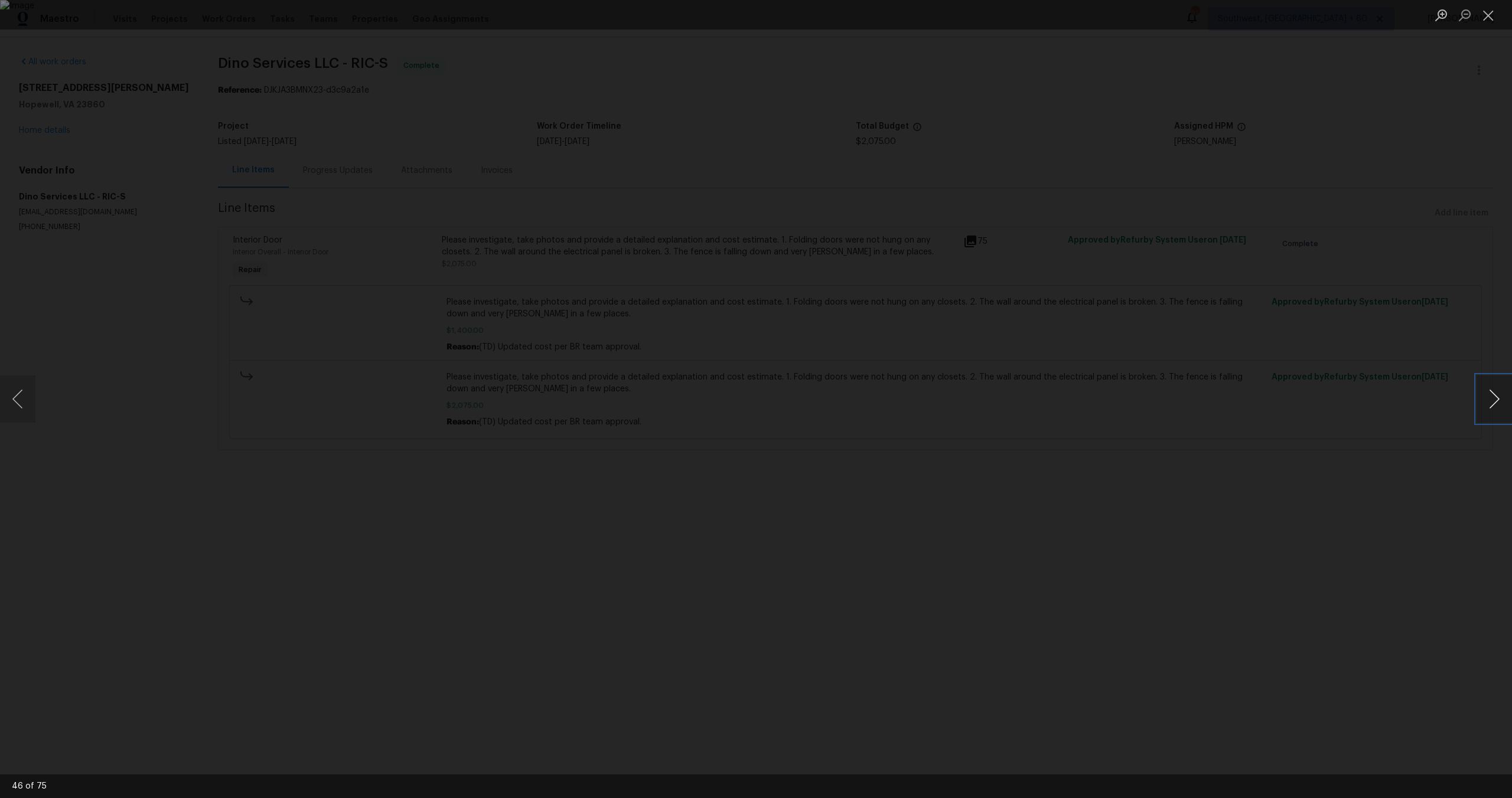
click at [1478, 405] on button "Next image" at bounding box center [1494, 399] width 35 height 47
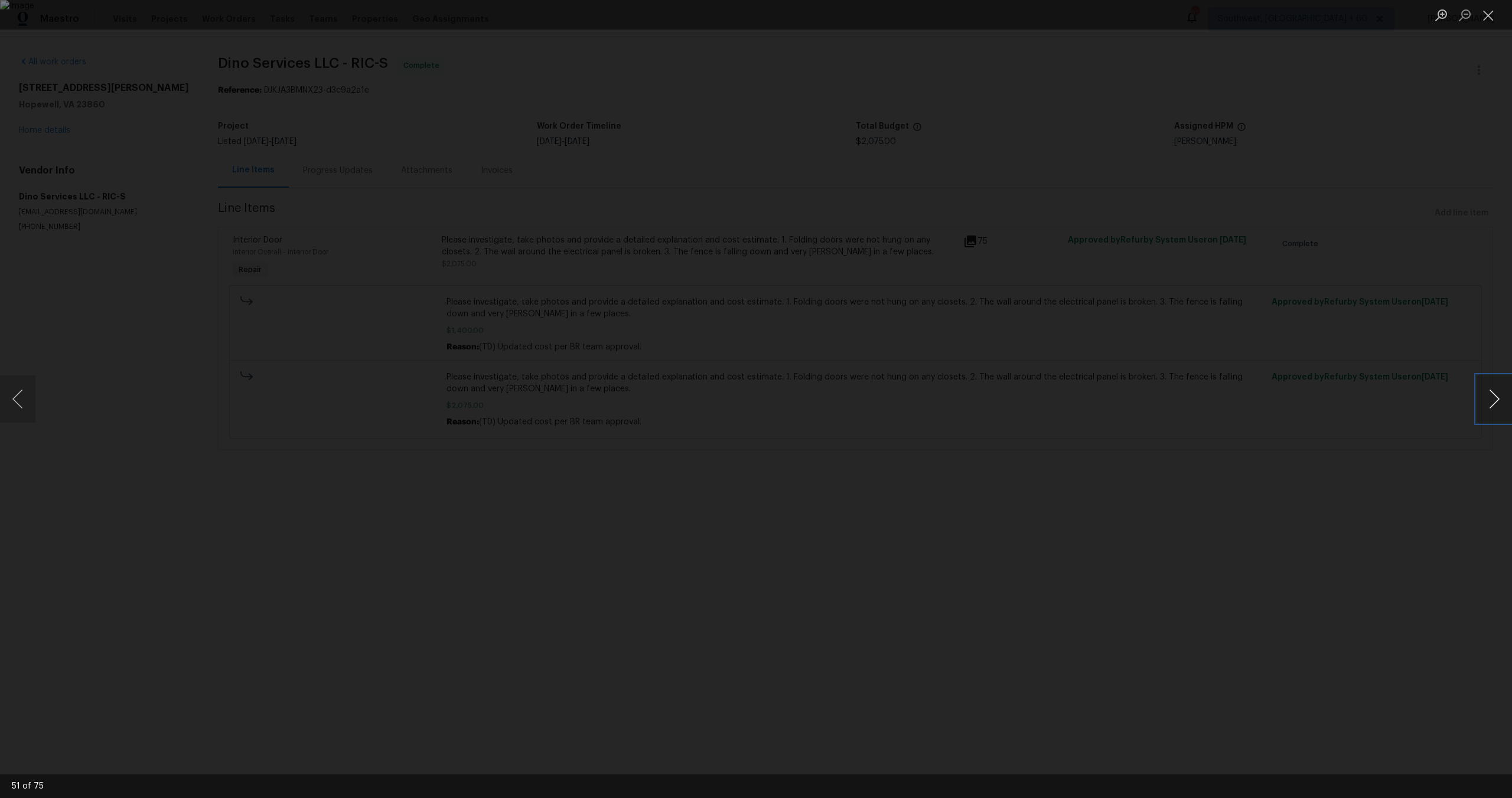
click at [1478, 405] on button "Next image" at bounding box center [1494, 399] width 35 height 47
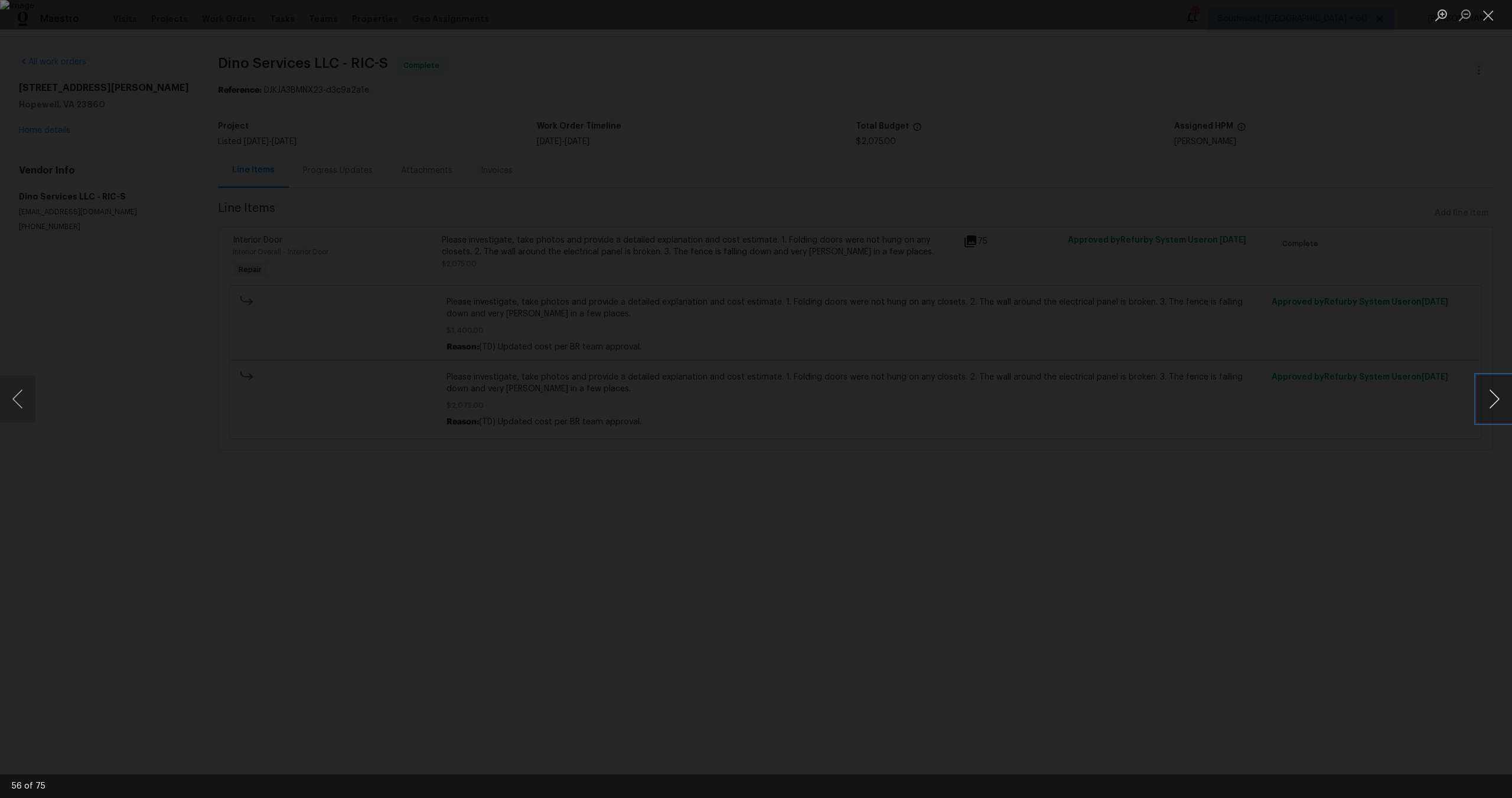
click at [1478, 405] on button "Next image" at bounding box center [1494, 399] width 35 height 47
click at [1478, 406] on button "Next image" at bounding box center [1494, 399] width 35 height 47
click at [1477, 406] on button "Next image" at bounding box center [1494, 399] width 35 height 47
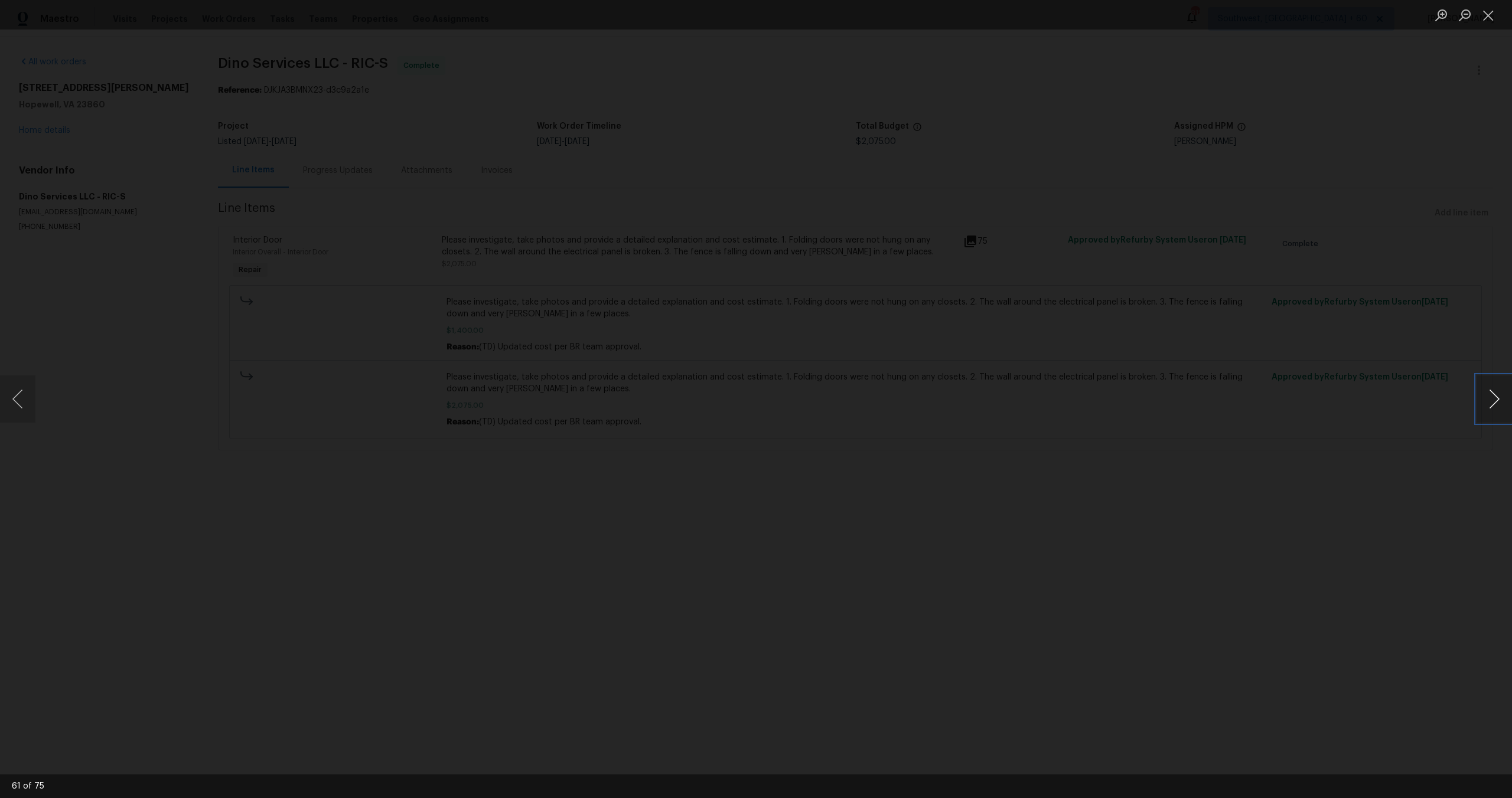
click at [1479, 392] on button "Next image" at bounding box center [1494, 399] width 35 height 47
click at [1502, 411] on button "Next image" at bounding box center [1494, 399] width 35 height 47
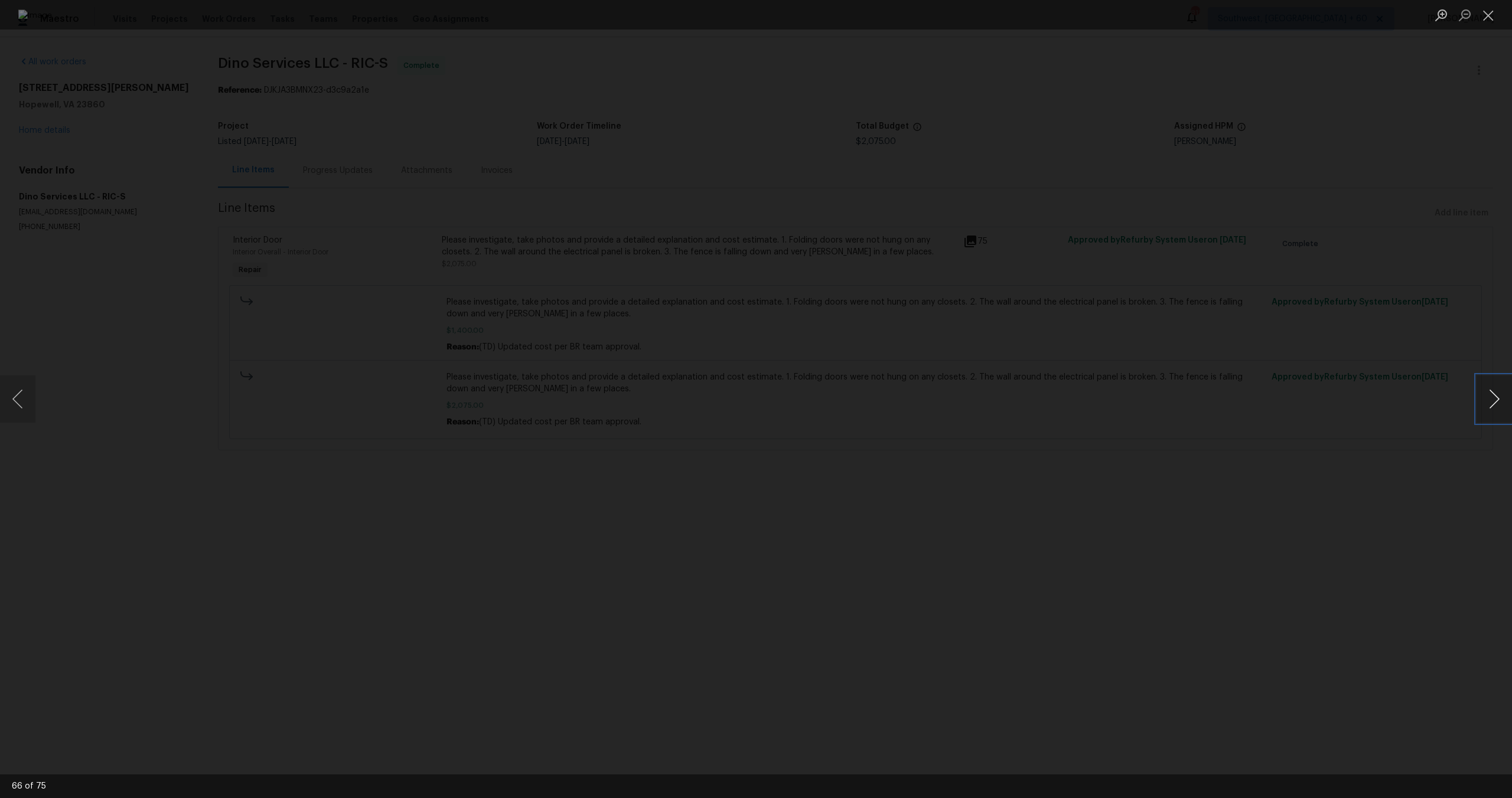
click at [1502, 411] on button "Next image" at bounding box center [1494, 399] width 35 height 47
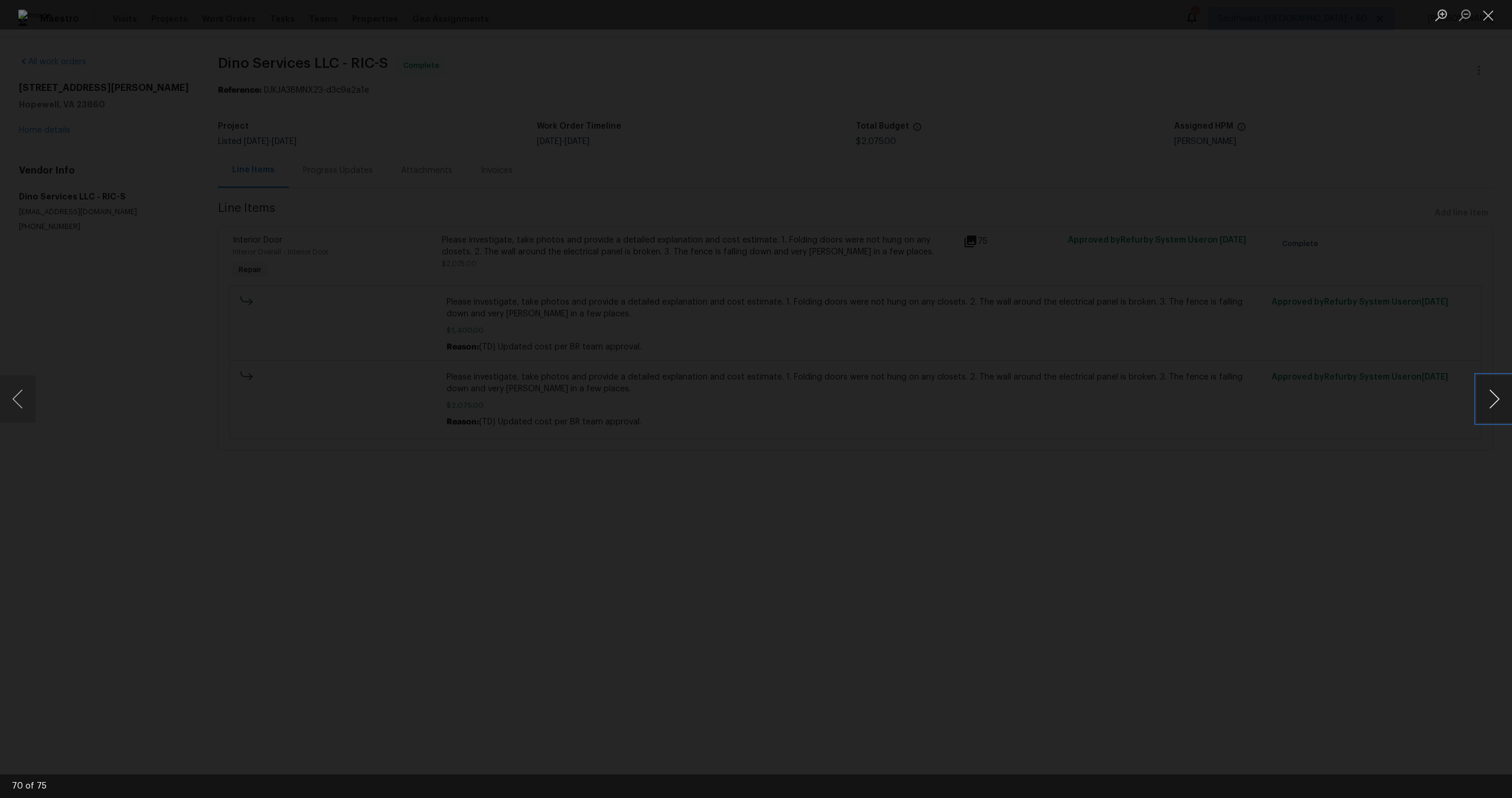
click at [1502, 411] on button "Next image" at bounding box center [1494, 399] width 35 height 47
click at [1377, 375] on div "Lightbox" at bounding box center [756, 399] width 1512 height 798
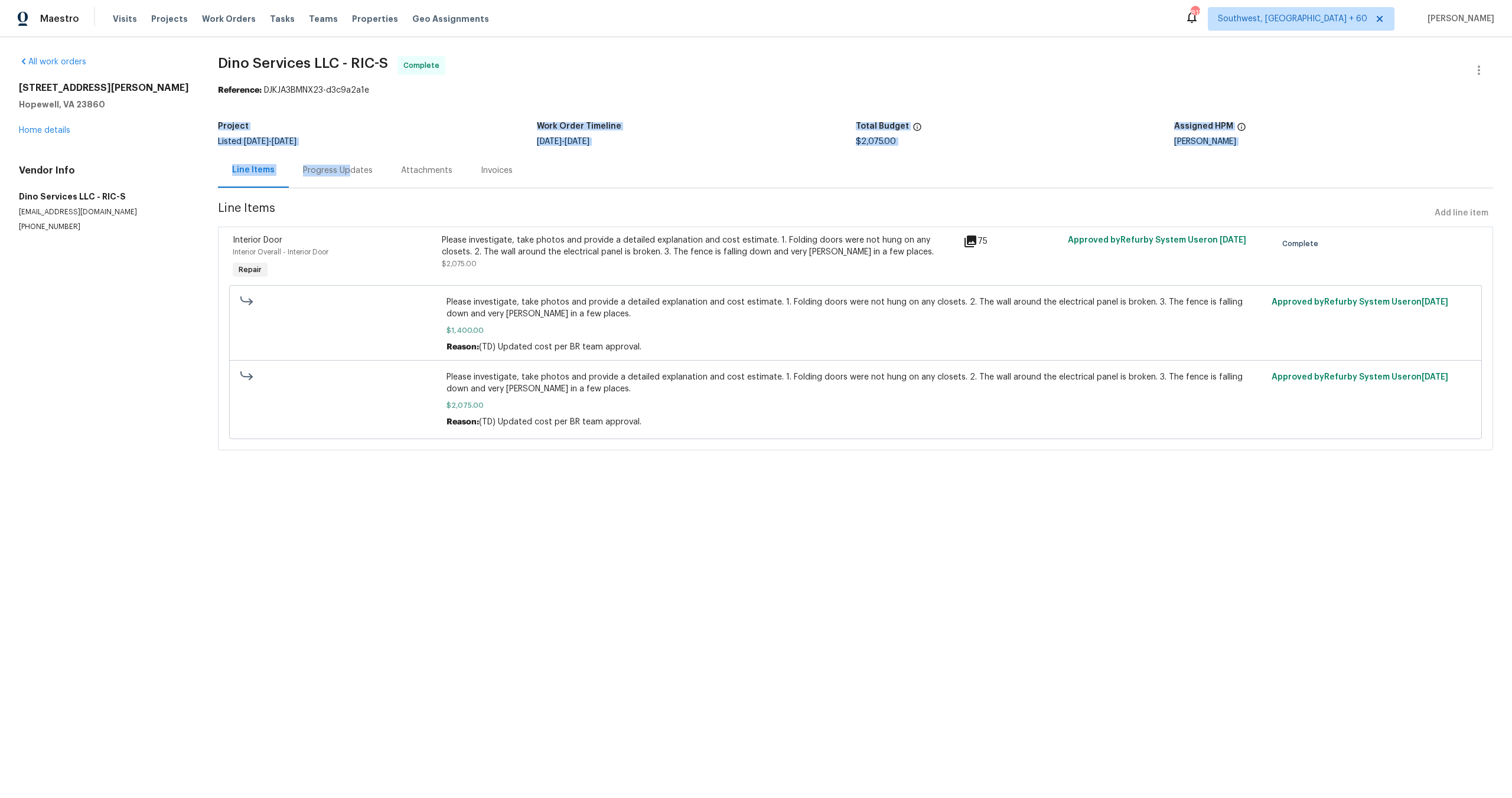
click at [354, 101] on section "Dino Services LLC - RIC-S Complete Reference: DJKJA3BMNX23-d3c9a2a1e Project Li…" at bounding box center [855, 260] width 1275 height 408
click at [364, 169] on div "Progress Updates" at bounding box center [338, 170] width 70 height 12
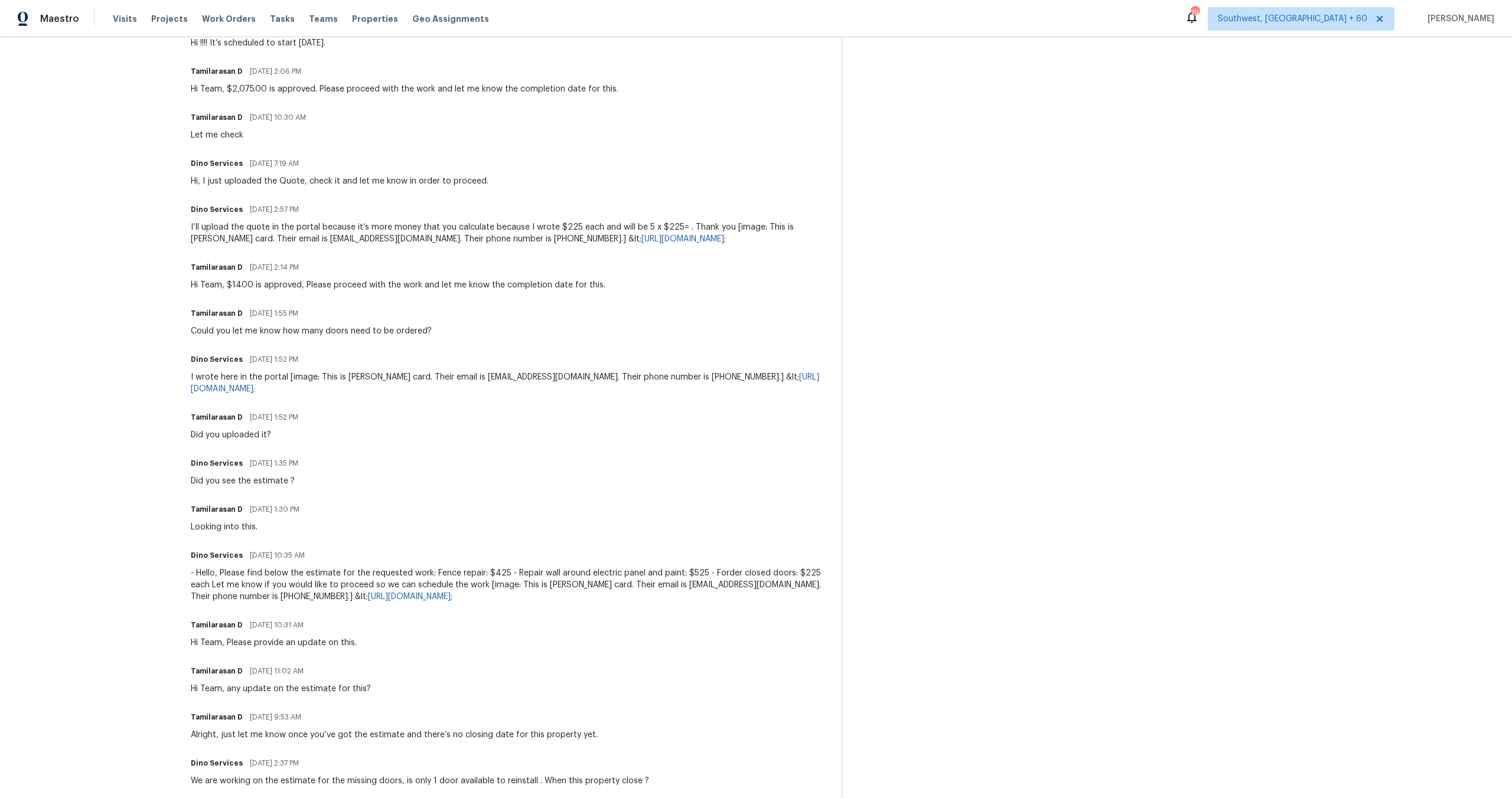
scroll to position [587, 0]
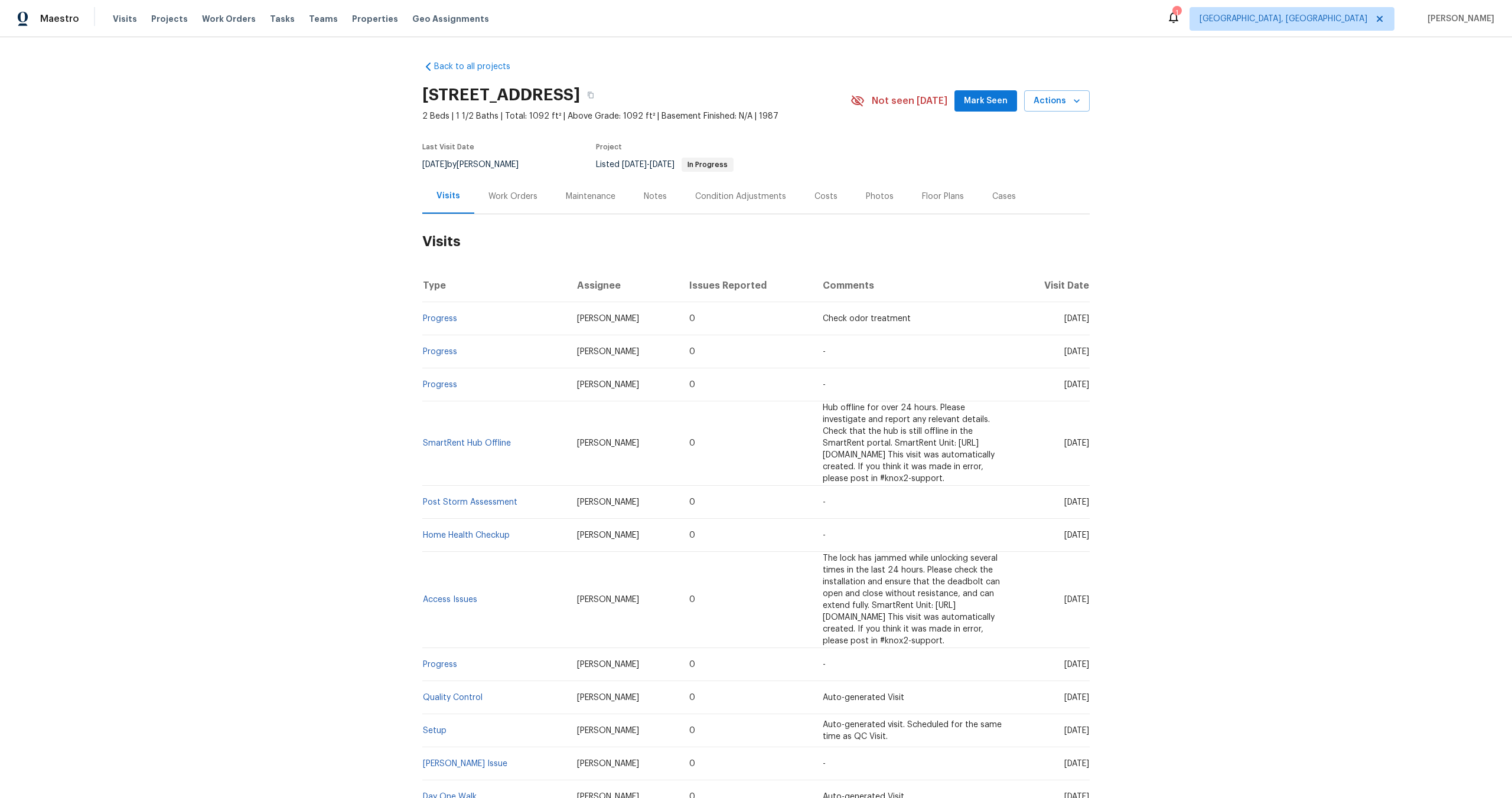
click at [507, 195] on div "Work Orders" at bounding box center [513, 196] width 49 height 12
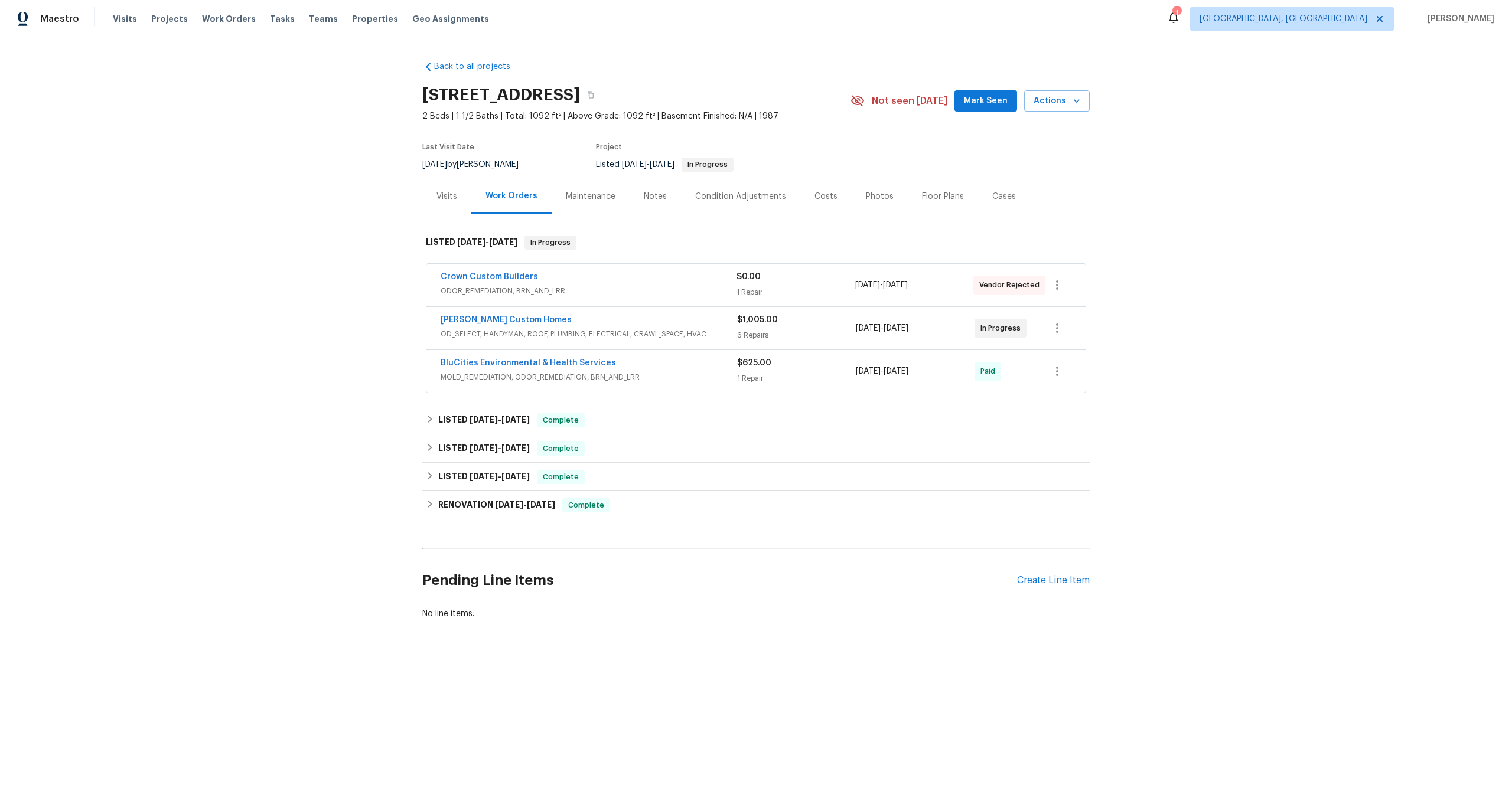
click at [574, 328] on span "OD_SELECT, HANDYMAN, ROOF, PLUMBING, ELECTRICAL, CRAWL_SPACE, HVAC" at bounding box center [589, 334] width 297 height 12
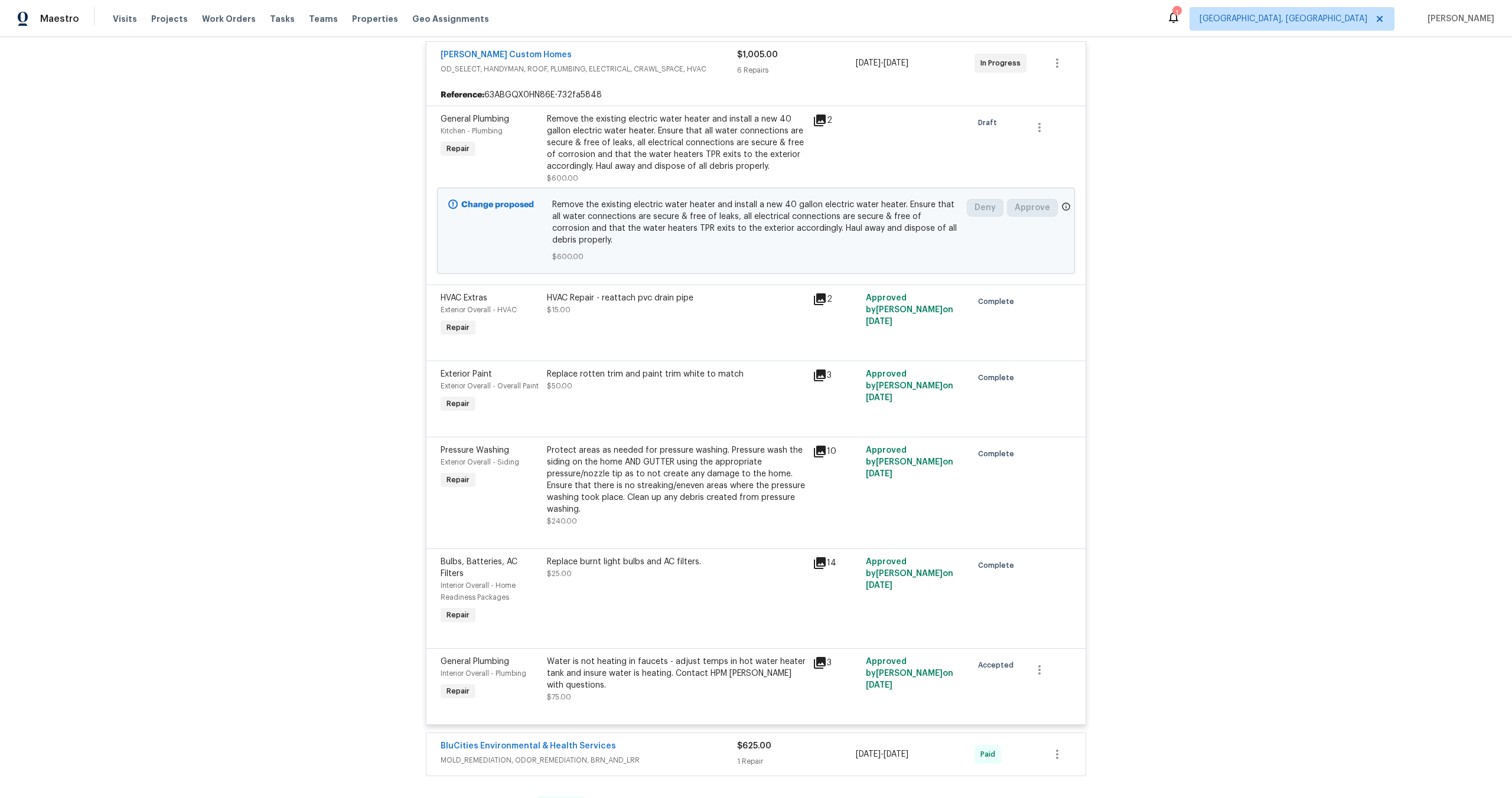
scroll to position [301, 0]
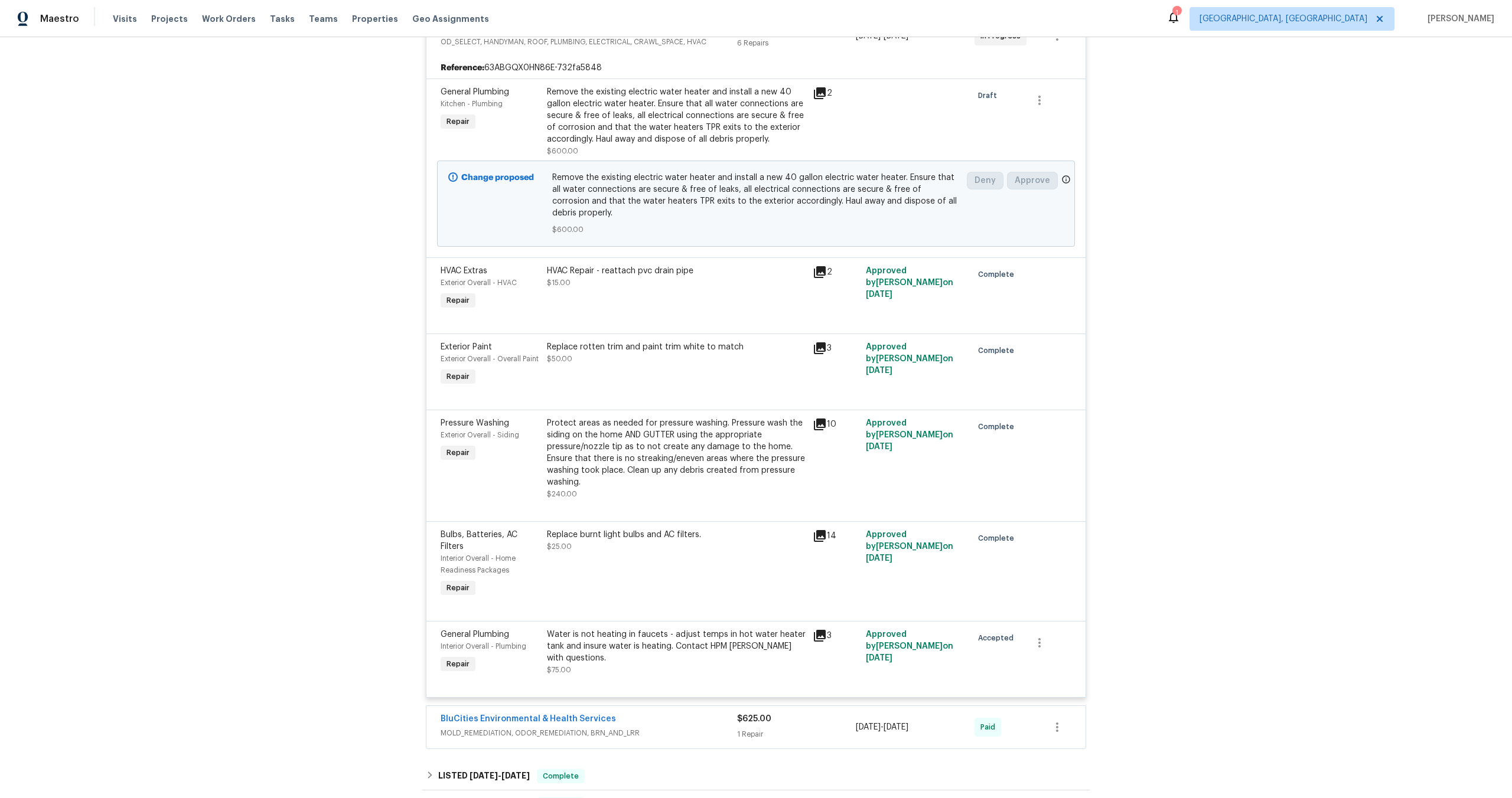
click at [817, 266] on icon at bounding box center [819, 272] width 12 height 12
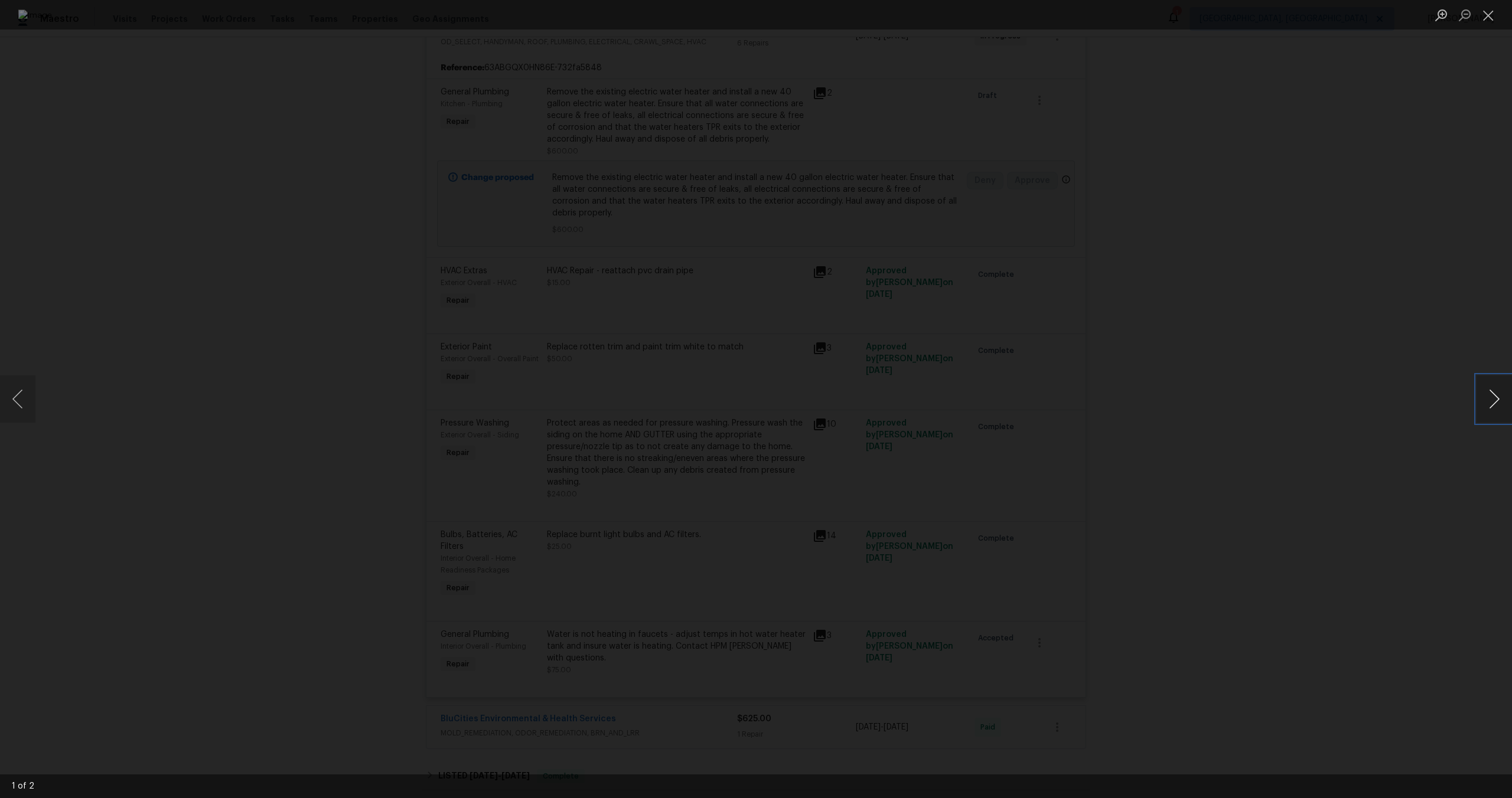
click at [1489, 402] on button "Next image" at bounding box center [1494, 399] width 35 height 47
click at [1494, 17] on button "Close lightbox" at bounding box center [1487, 15] width 23 height 21
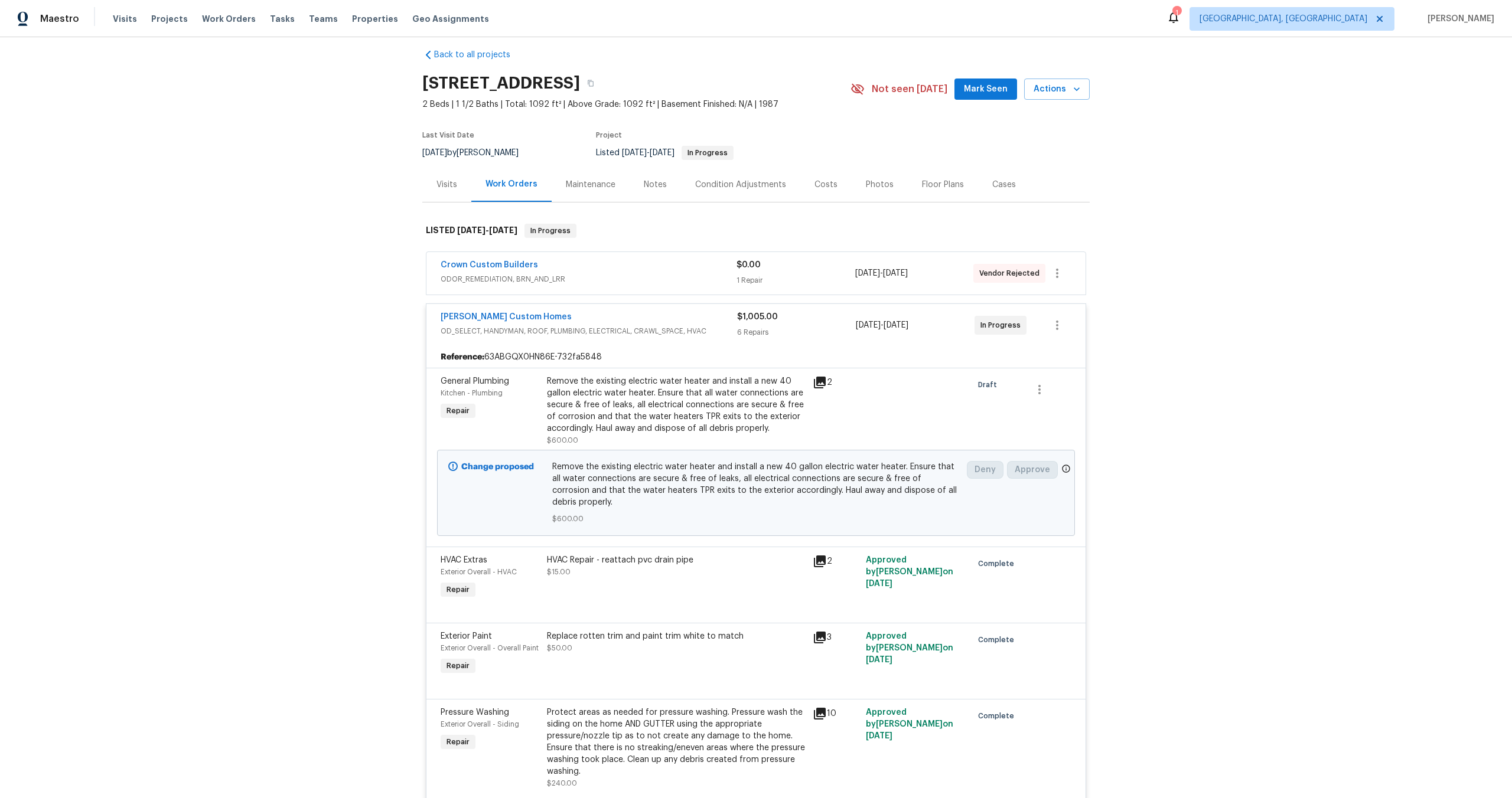
scroll to position [20, 0]
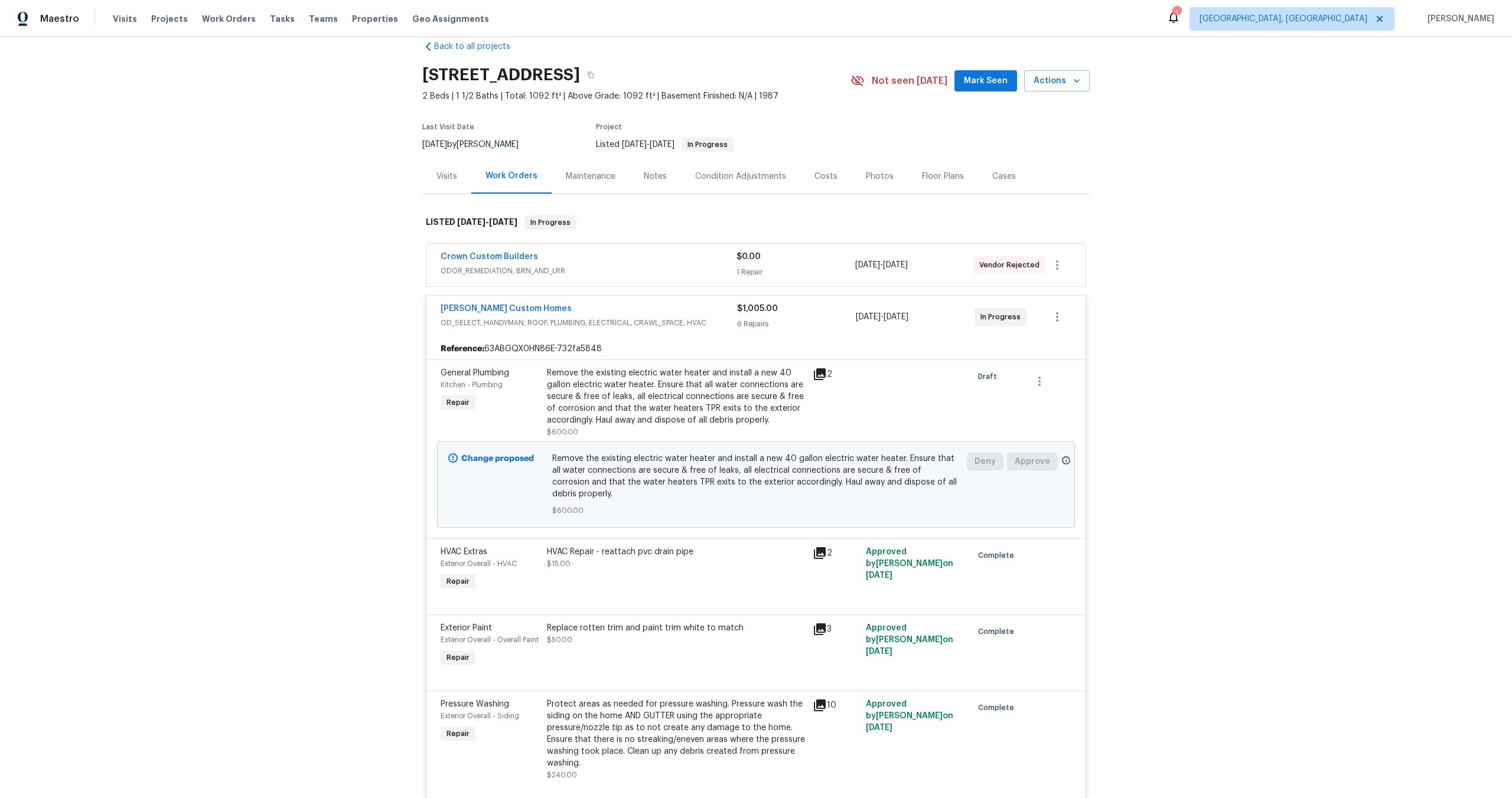
click at [626, 554] on div "HVAC Repair - reattach pvc drain pipe $15.00" at bounding box center [676, 557] width 258 height 23
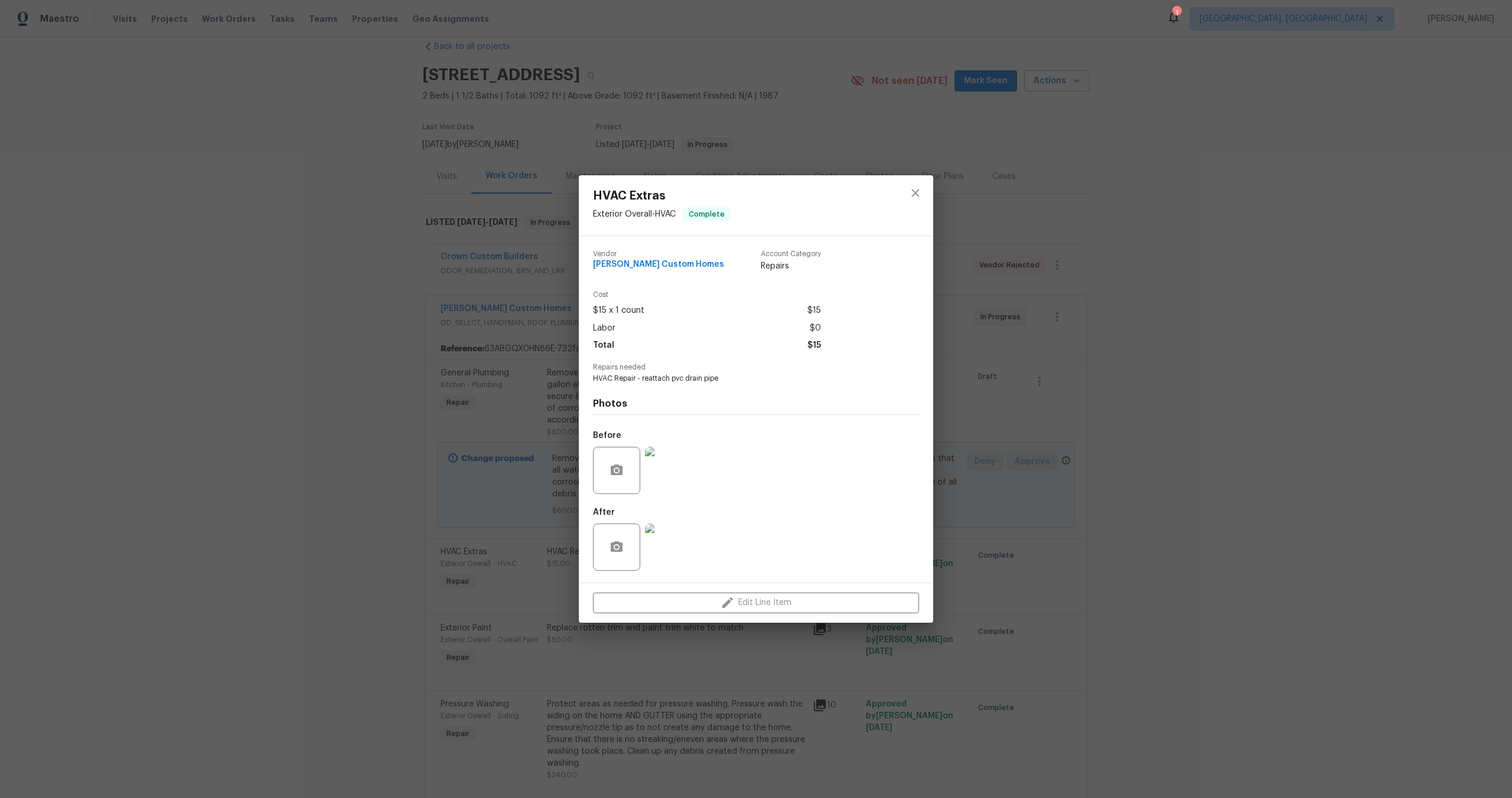
click at [672, 473] on img at bounding box center [668, 470] width 47 height 47
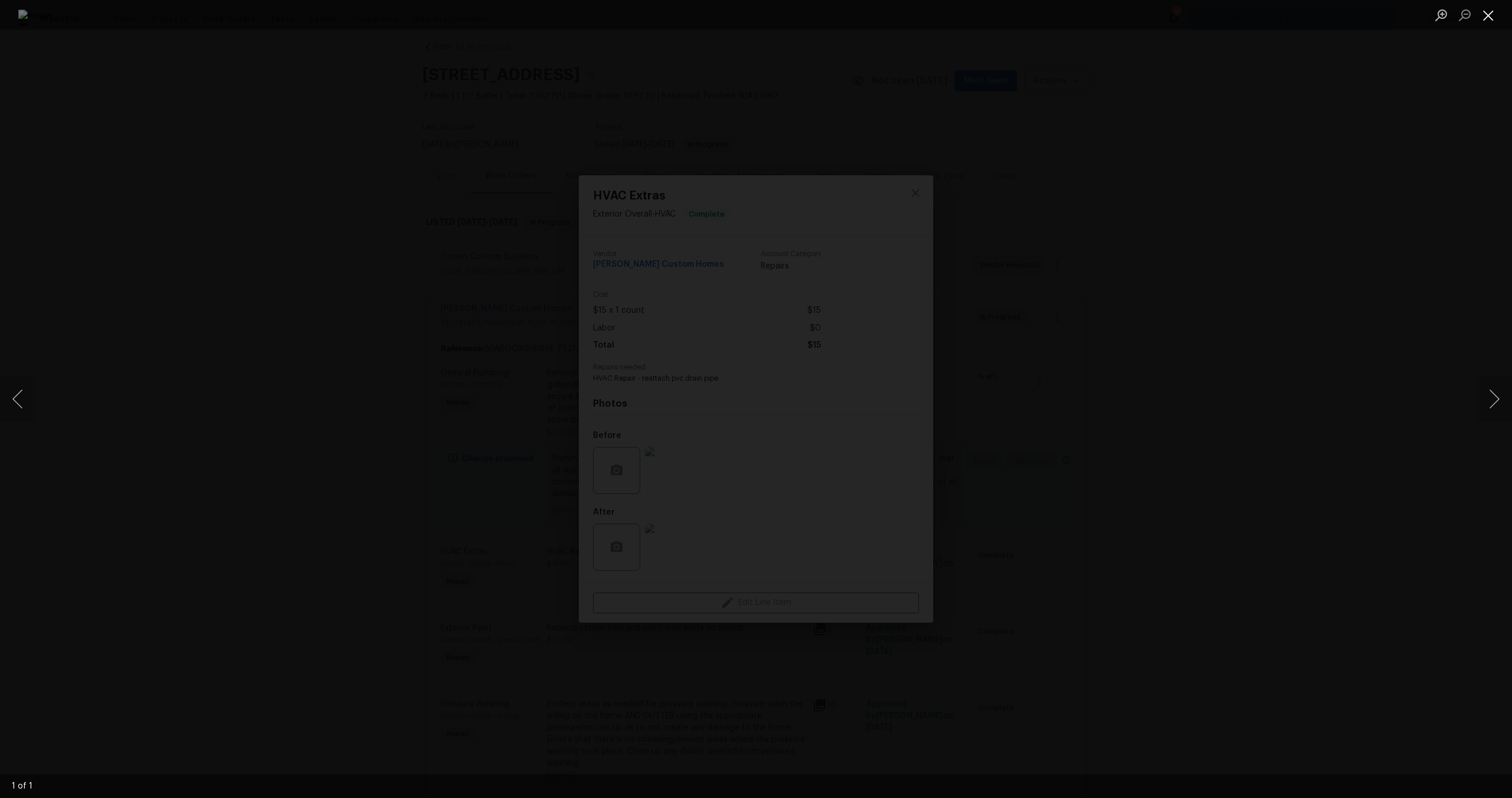
click at [1487, 17] on button "Close lightbox" at bounding box center [1487, 15] width 23 height 21
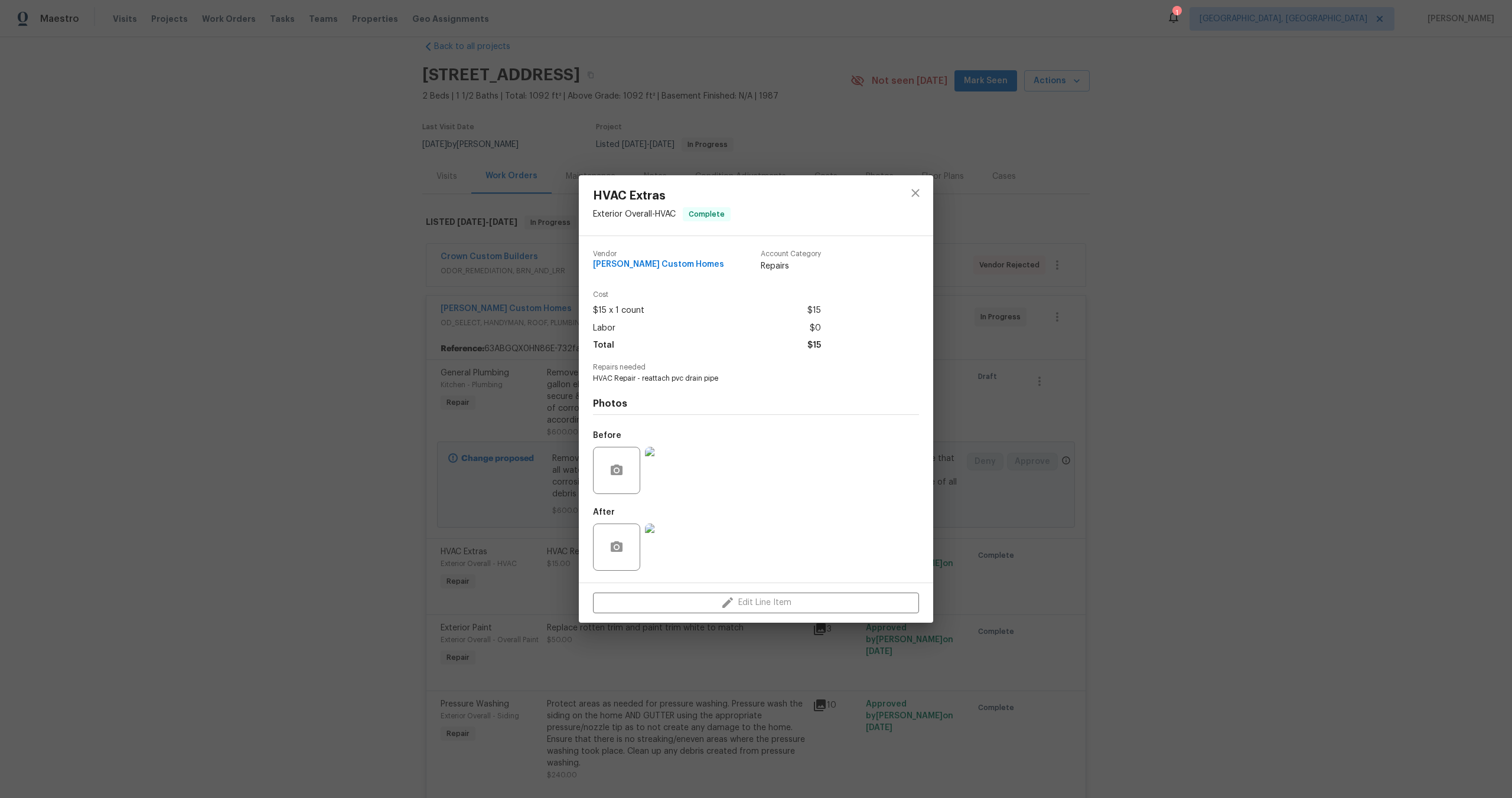
click at [658, 553] on img at bounding box center [668, 547] width 47 height 47
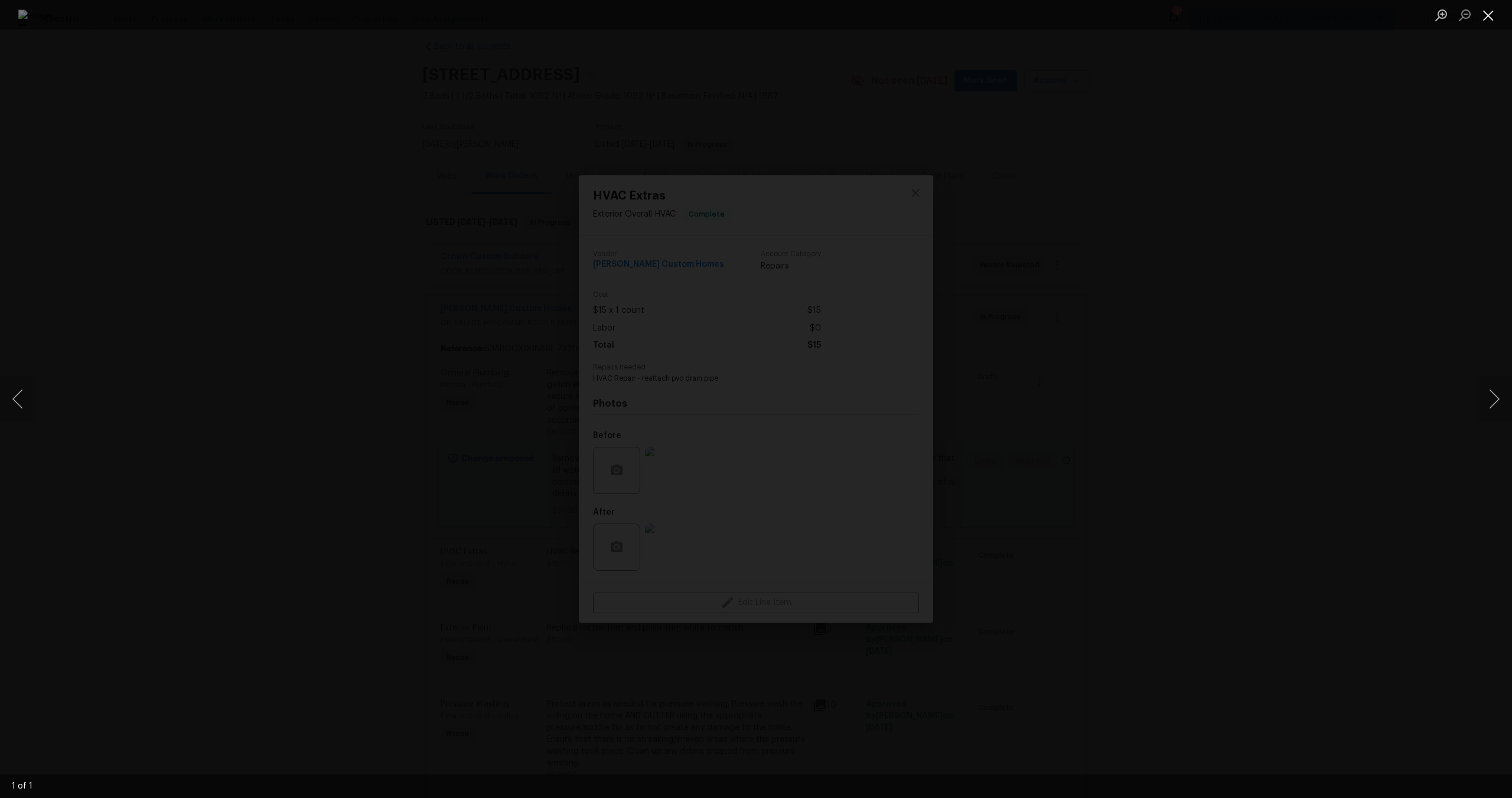
click at [1486, 17] on button "Close lightbox" at bounding box center [1487, 15] width 23 height 21
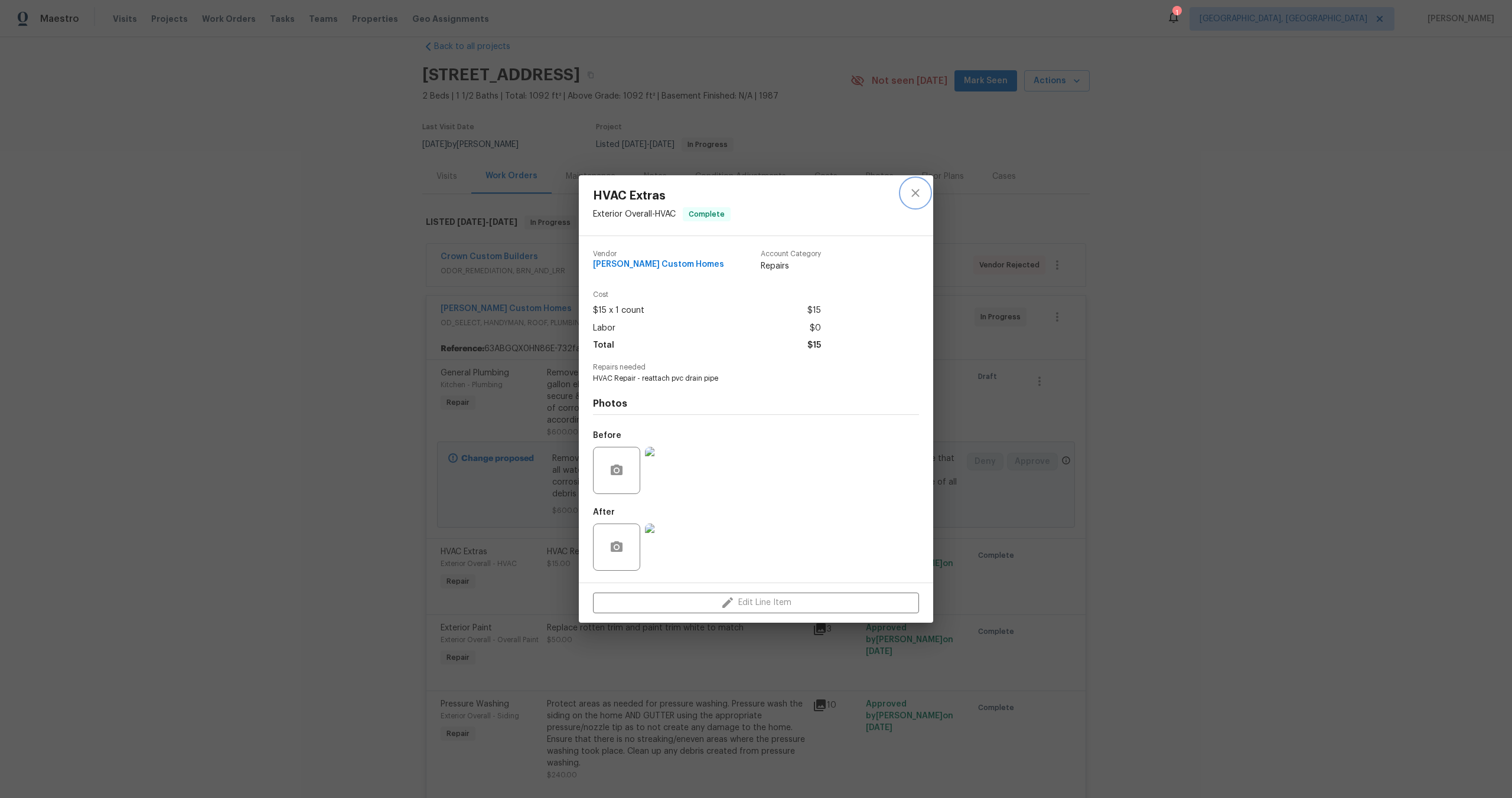
click at [918, 191] on icon "close" at bounding box center [915, 193] width 8 height 8
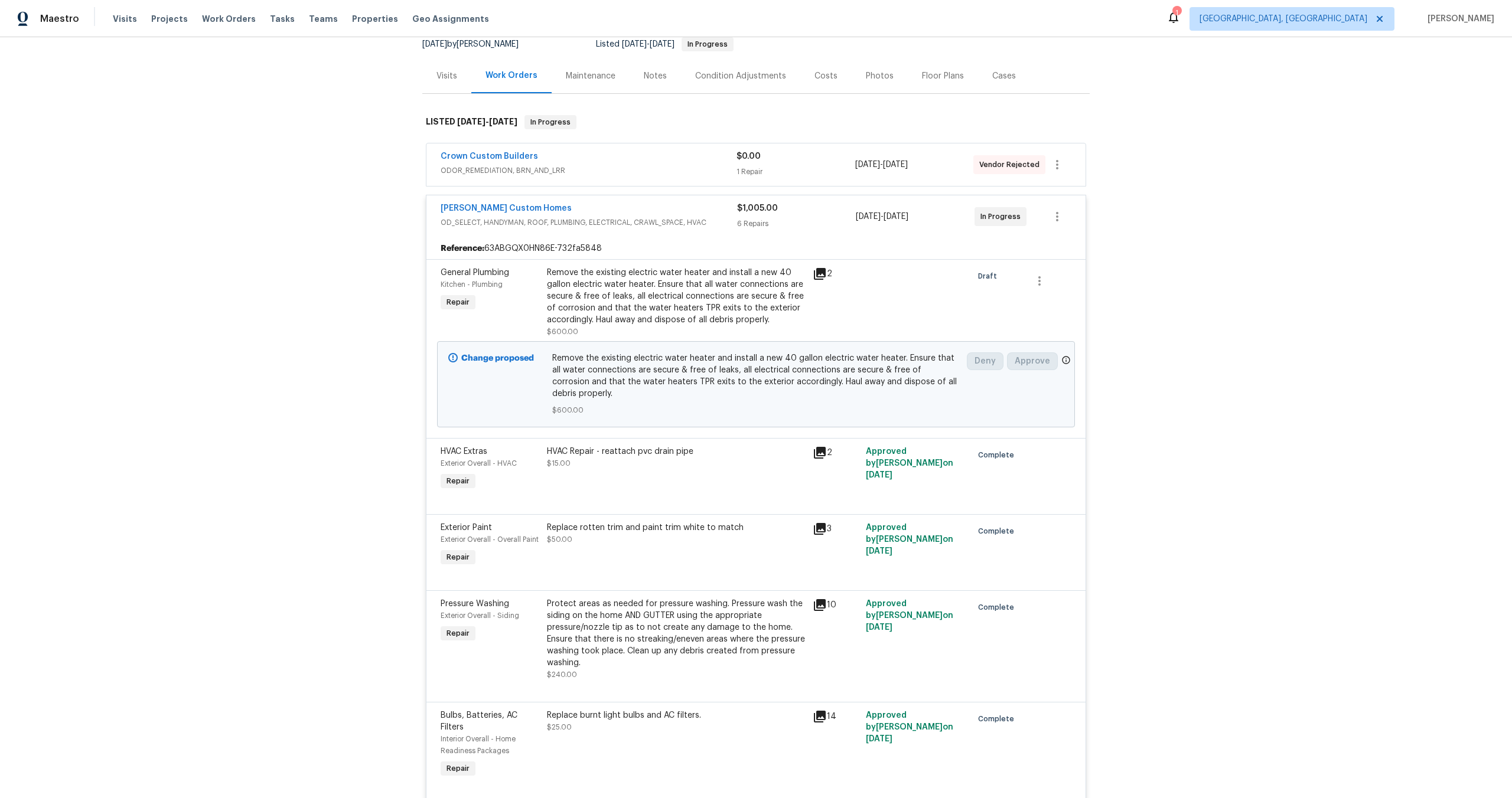
scroll to position [120, 0]
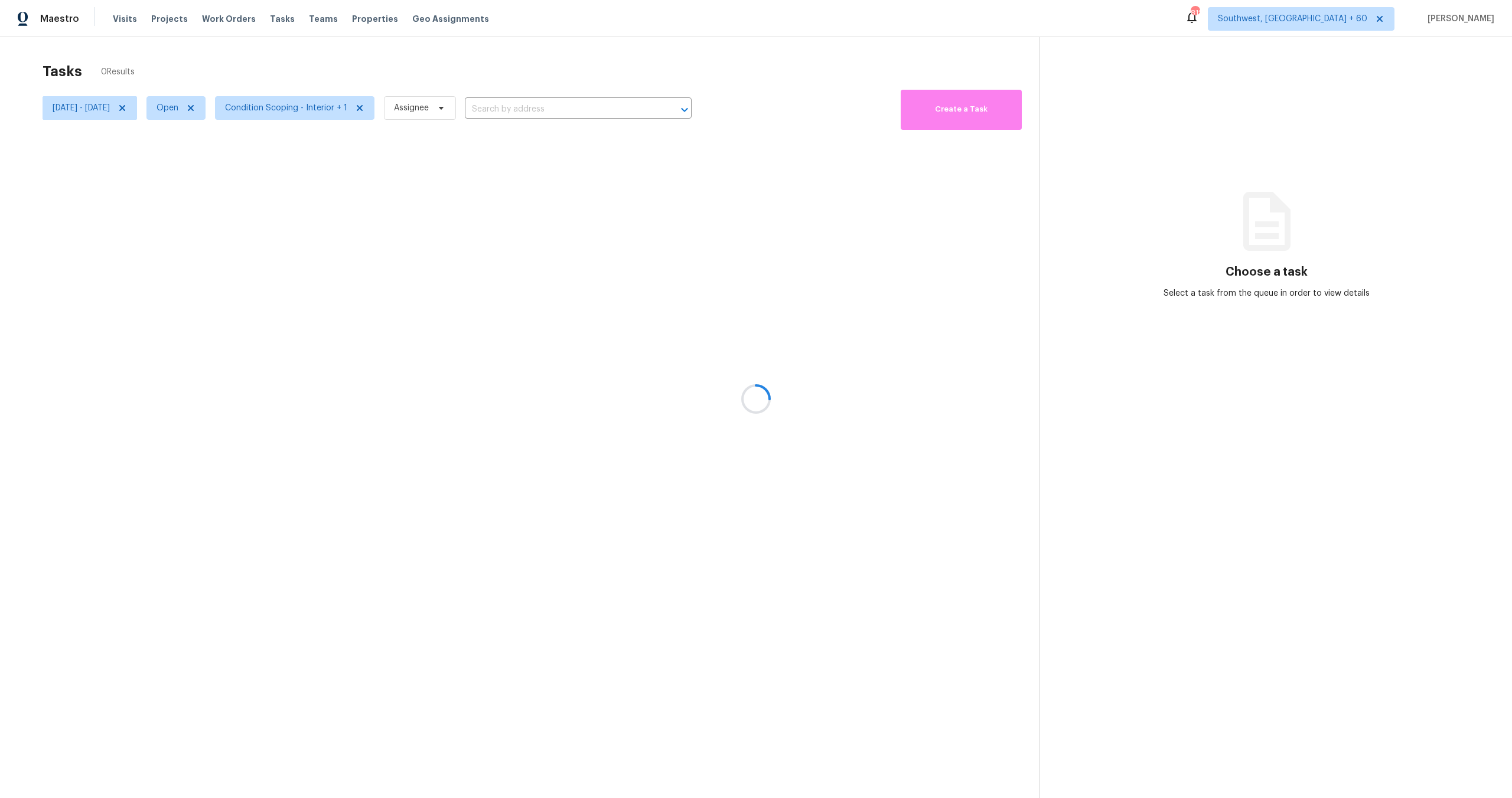
click at [96, 103] on div at bounding box center [756, 399] width 1512 height 798
click at [116, 108] on div at bounding box center [756, 399] width 1512 height 798
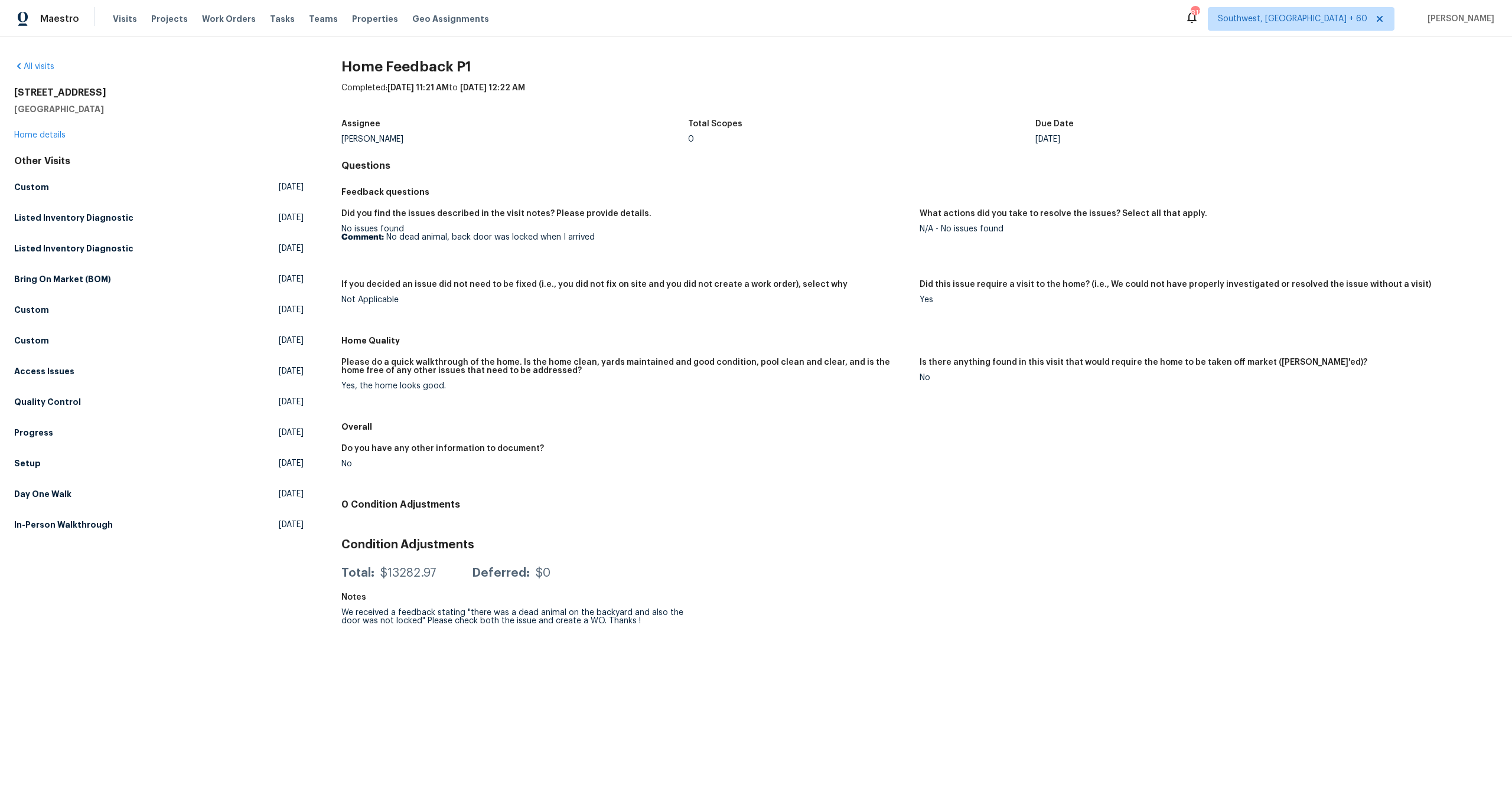
drag, startPoint x: 336, startPoint y: 608, endPoint x: 570, endPoint y: 608, distance: 234.0
click at [568, 608] on div "All visits 3720 Wayfarer Dr Greensboro, NC 27410 Home details Other Visits Cust…" at bounding box center [756, 346] width 1483 height 572
click at [424, 621] on div "We received a feedback stating "there was a dead animal on the backyard and als…" at bounding box center [515, 617] width 347 height 17
drag, startPoint x: 425, startPoint y: 617, endPoint x: 637, endPoint y: 634, distance: 212.7
click at [637, 632] on html "Maestro Visits Projects Work Orders Tasks Teams Properties Geo Assignments 811 …" at bounding box center [756, 316] width 1512 height 632
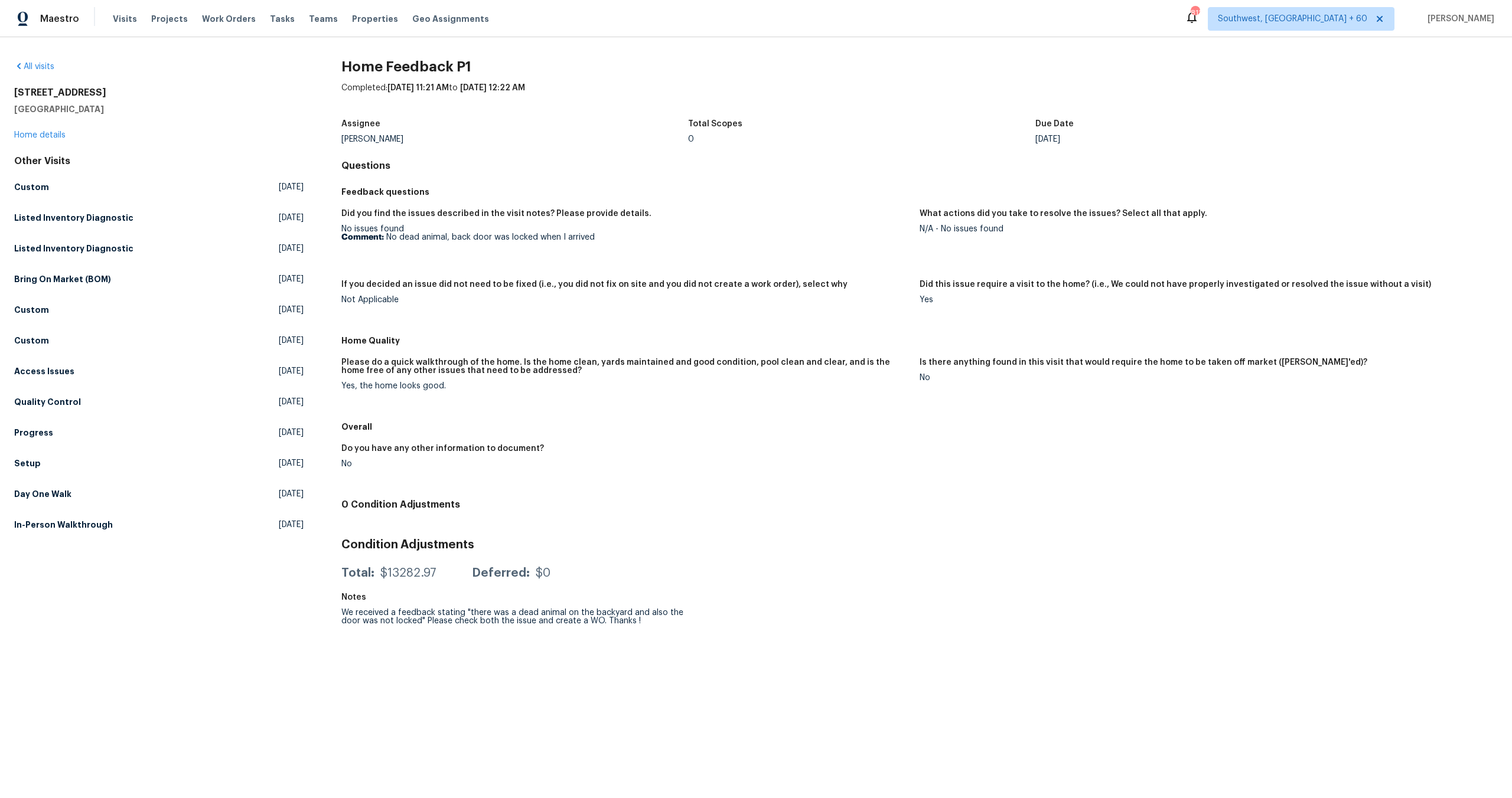
click at [496, 283] on h5 "If you decided an issue did not need to be fixed (i.e., you did not fix on site…" at bounding box center [594, 285] width 506 height 8
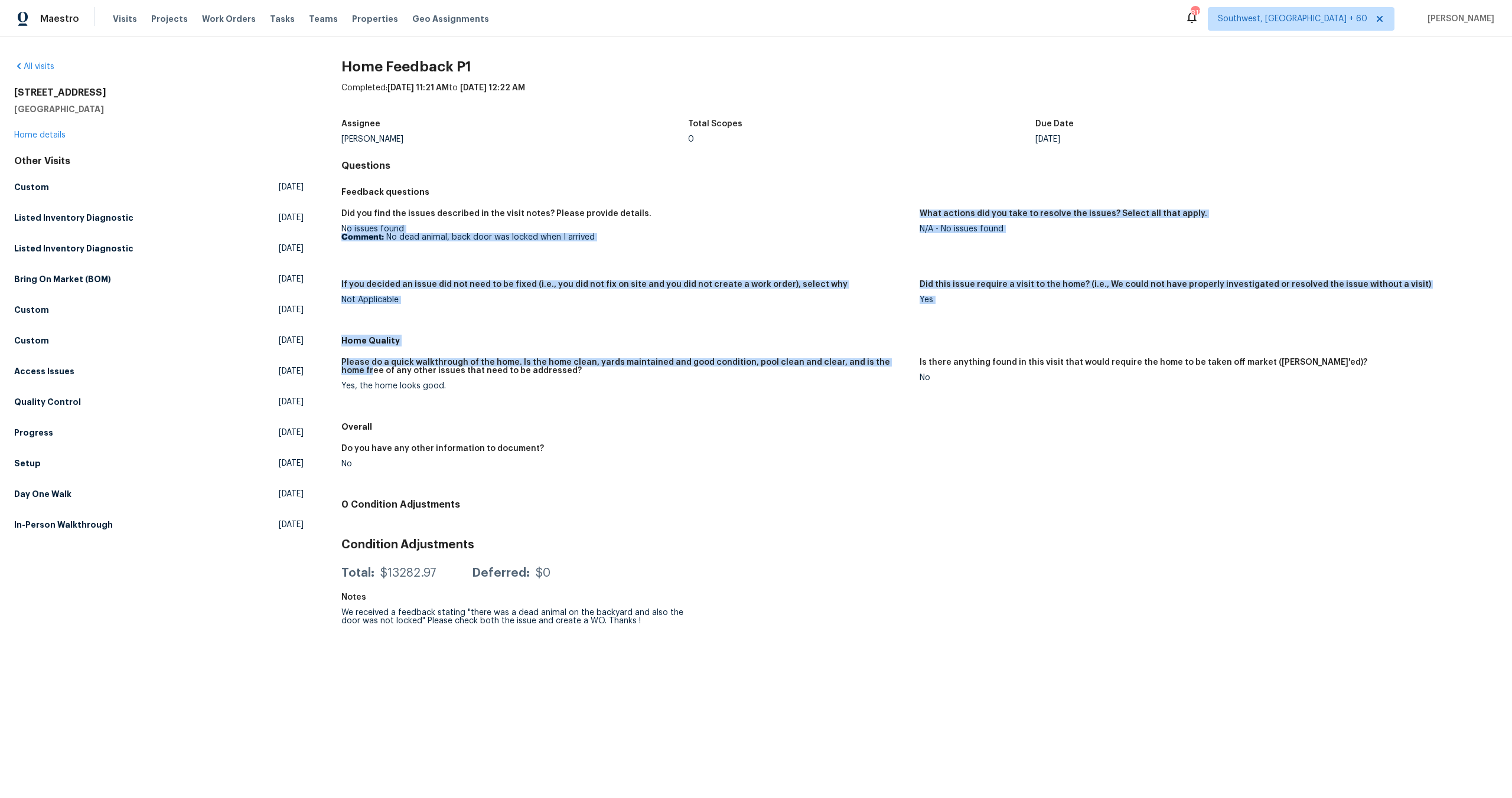
drag, startPoint x: 355, startPoint y: 225, endPoint x: 892, endPoint y: 362, distance: 554.2
click at [892, 362] on div "Feedback questions Did you find the issues described in the visit notes? Please…" at bounding box center [919, 338] width 1156 height 313
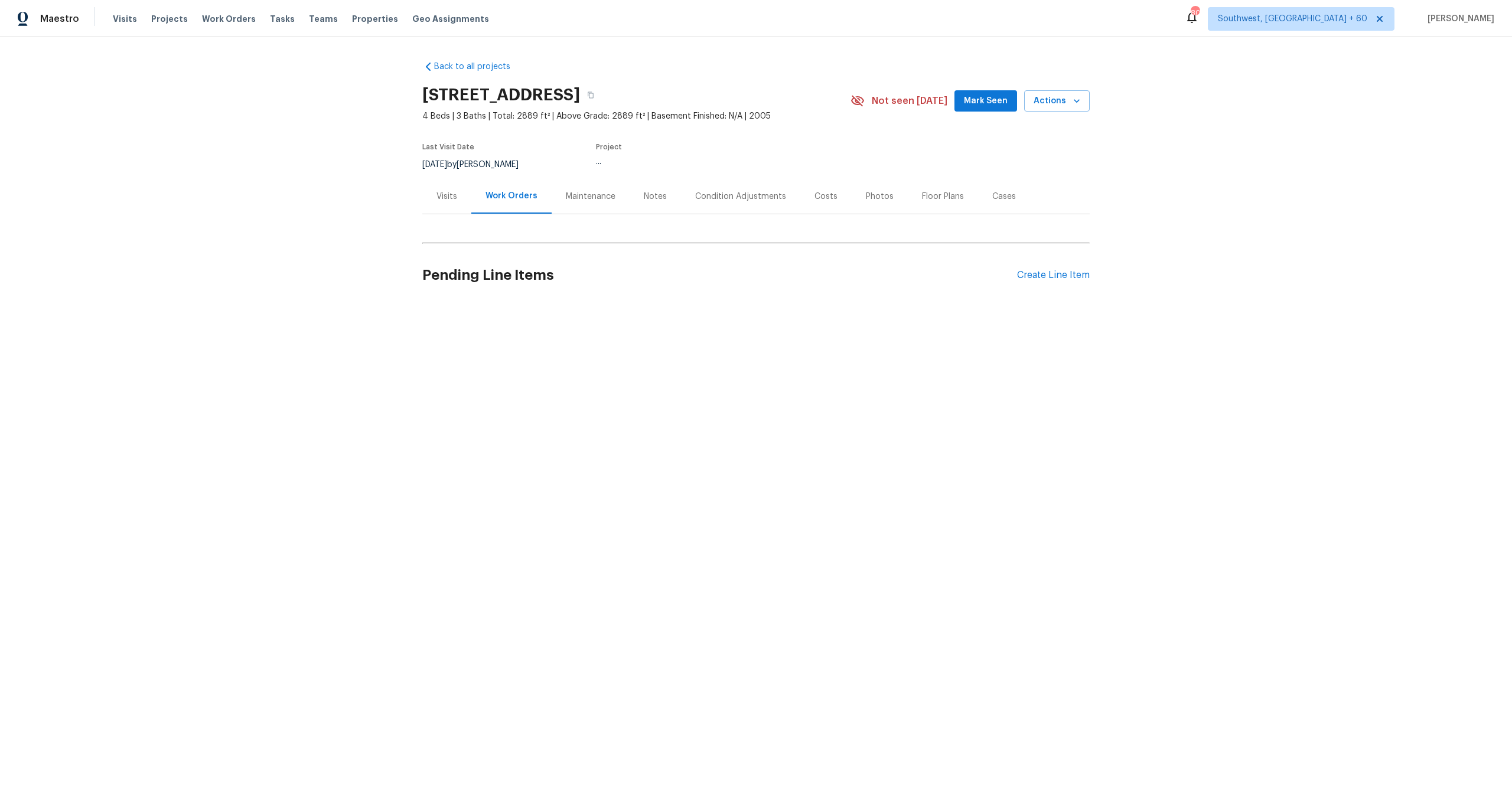
click at [447, 192] on div "Visits" at bounding box center [447, 196] width 21 height 12
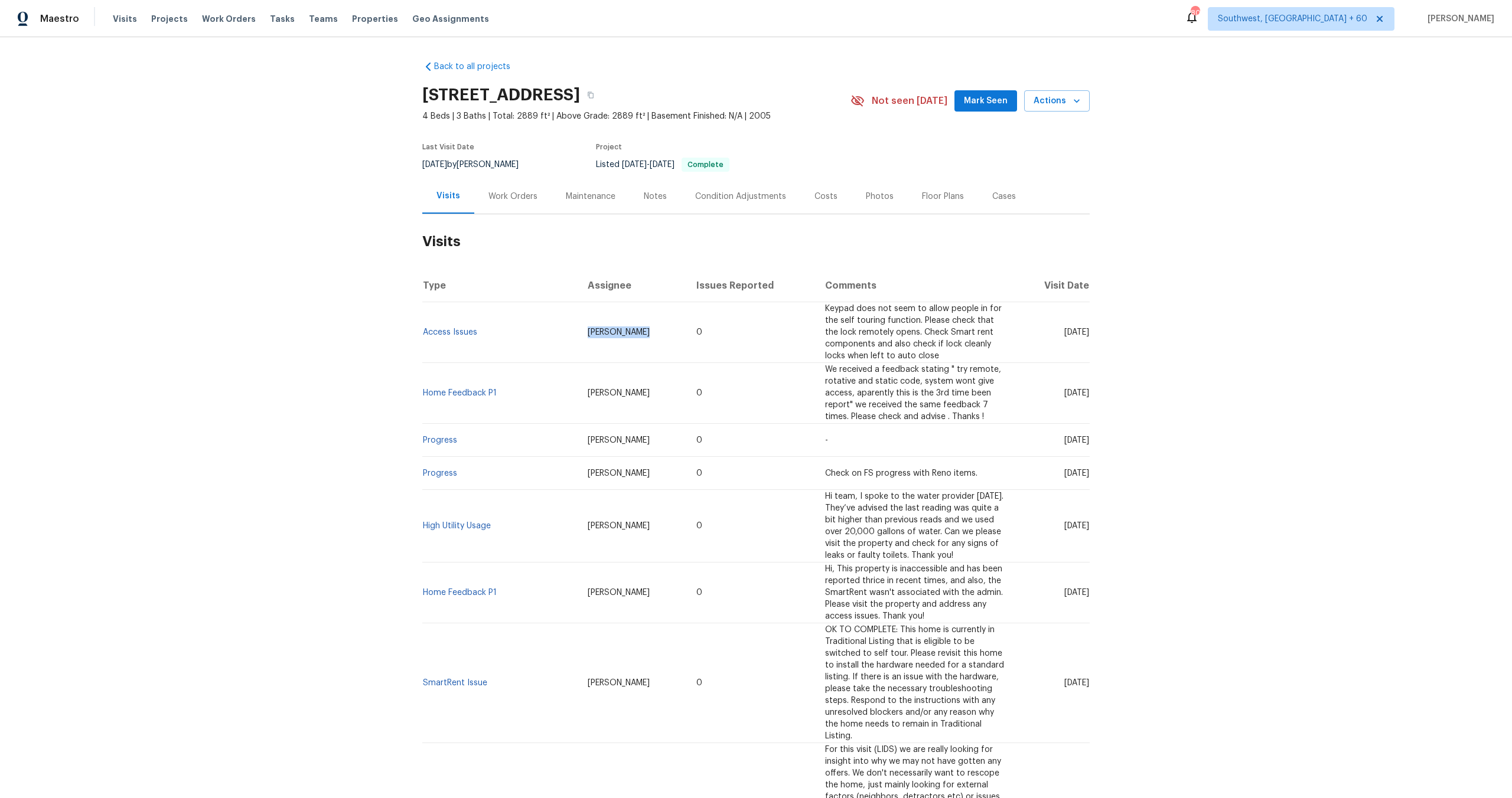
drag, startPoint x: 577, startPoint y: 333, endPoint x: 675, endPoint y: 334, distance: 98.0
click at [675, 334] on tr "Access Issues [PERSON_NAME] 0 Keypad does not seem to allow people in for the s…" at bounding box center [756, 333] width 667 height 61
drag, startPoint x: 809, startPoint y: 308, endPoint x: 963, endPoint y: 316, distance: 154.2
click at [963, 316] on td "Keypad does not seem to allow people in for the self touring function. Please c…" at bounding box center [916, 333] width 201 height 61
click at [916, 324] on span "Keypad does not seem to allow people in for the self touring function. Please c…" at bounding box center [913, 332] width 176 height 55
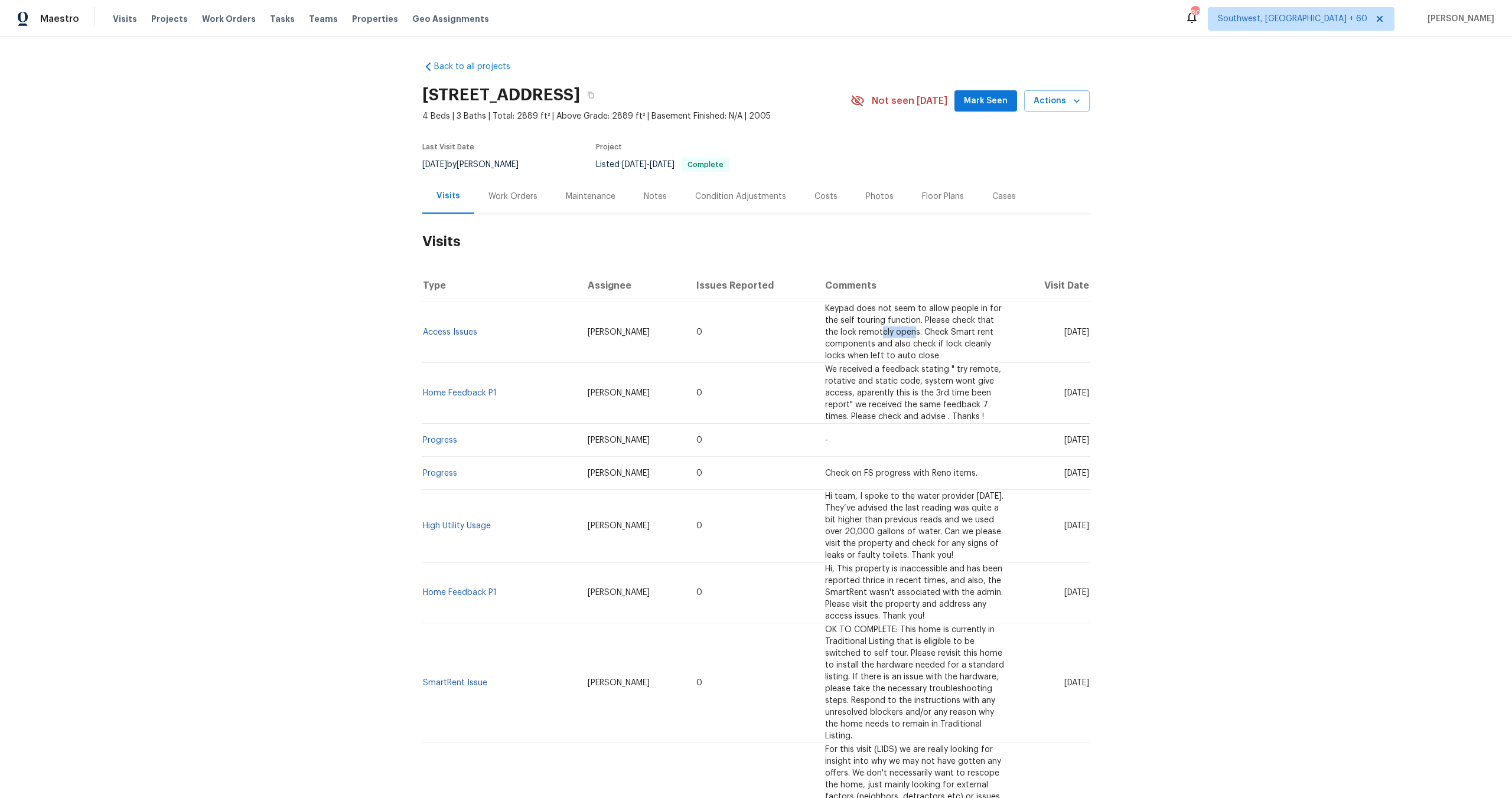
drag, startPoint x: 837, startPoint y: 332, endPoint x: 870, endPoint y: 331, distance: 33.0
click at [870, 332] on span "Keypad does not seem to allow people in for the self touring function. Please c…" at bounding box center [913, 332] width 176 height 55
click at [882, 332] on span "Keypad does not seem to allow people in for the self touring function. Please c…" at bounding box center [913, 332] width 176 height 55
drag, startPoint x: 882, startPoint y: 332, endPoint x: 904, endPoint y: 343, distance: 24.6
click at [904, 343] on span "Keypad does not seem to allow people in for the self touring function. Please c…" at bounding box center [913, 332] width 176 height 55
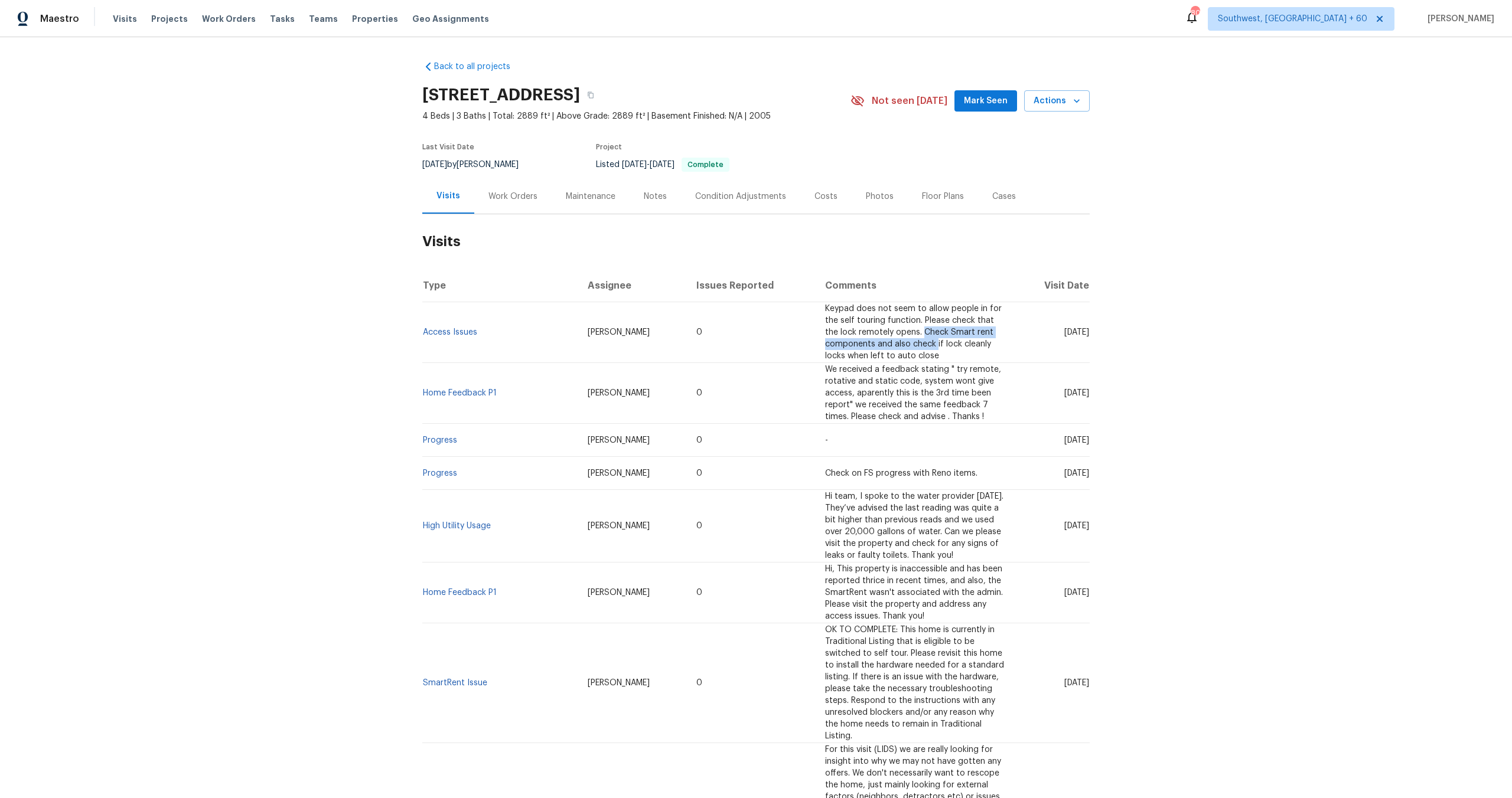
click at [904, 343] on span "Keypad does not seem to allow people in for the self touring function. Please c…" at bounding box center [913, 332] width 176 height 55
drag, startPoint x: 825, startPoint y: 354, endPoint x: 927, endPoint y: 353, distance: 102.0
click at [927, 353] on td "Keypad does not seem to allow people in for the self touring function. Please c…" at bounding box center [916, 333] width 201 height 61
click at [451, 330] on link "Access Issues" at bounding box center [450, 332] width 55 height 8
